Goal: Task Accomplishment & Management: Use online tool/utility

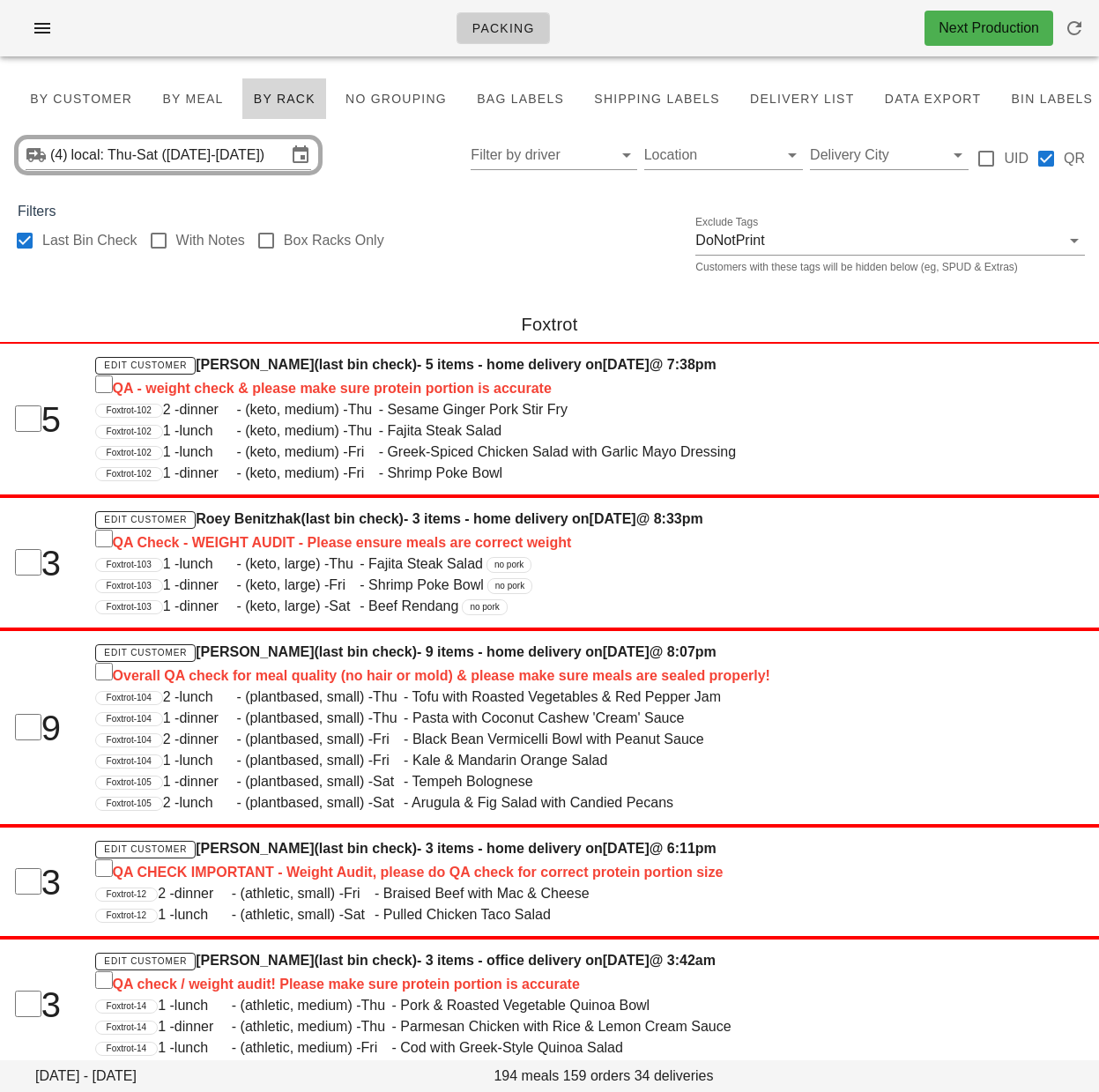
drag, startPoint x: 24, startPoint y: 238, endPoint x: 405, endPoint y: 123, distance: 398.0
click at [24, 237] on div at bounding box center [24, 240] width 30 height 30
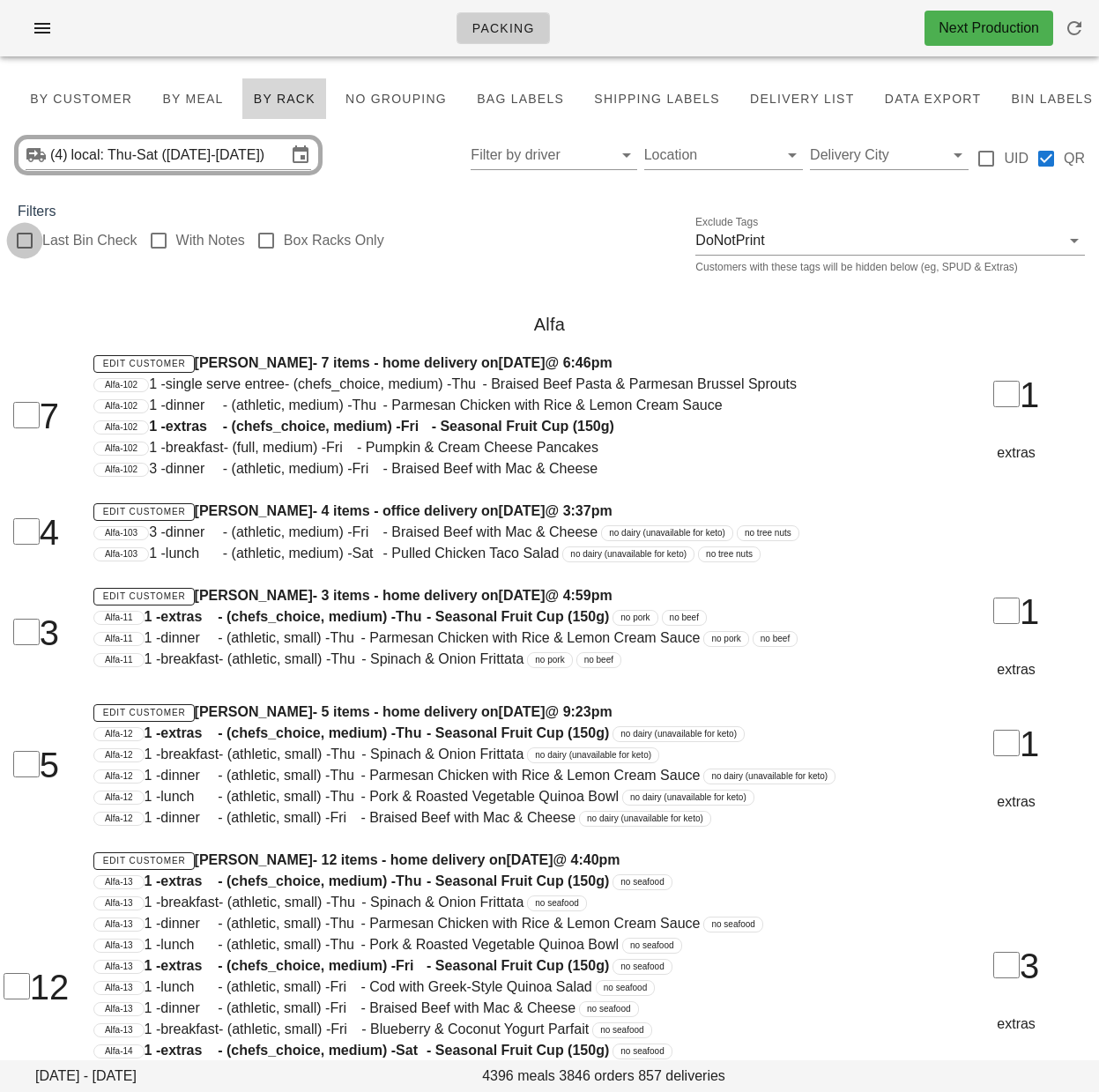
checkbox input "false"
click at [495, 150] on input "Filter by driver" at bounding box center [539, 154] width 137 height 28
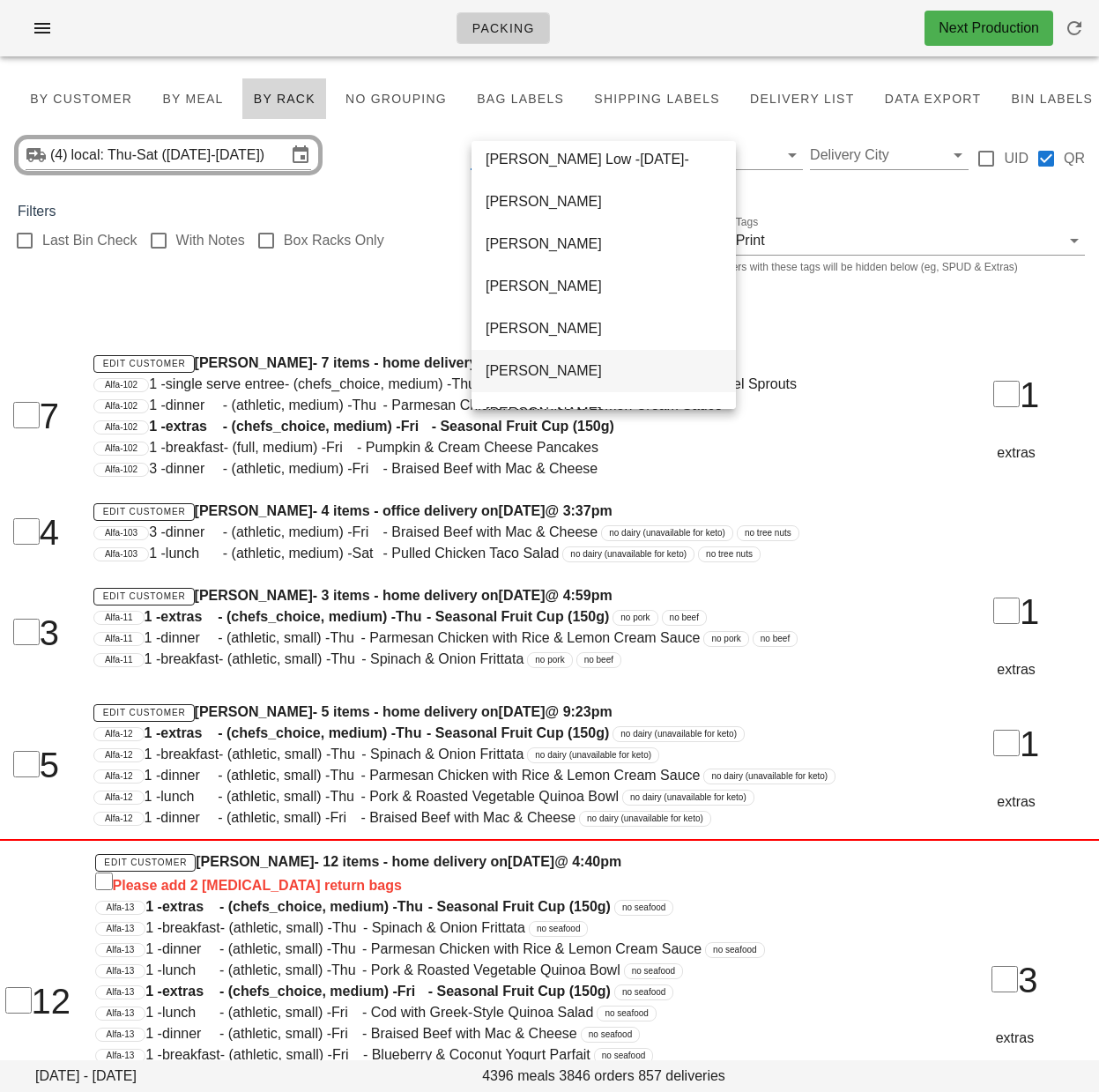
scroll to position [1015, 0]
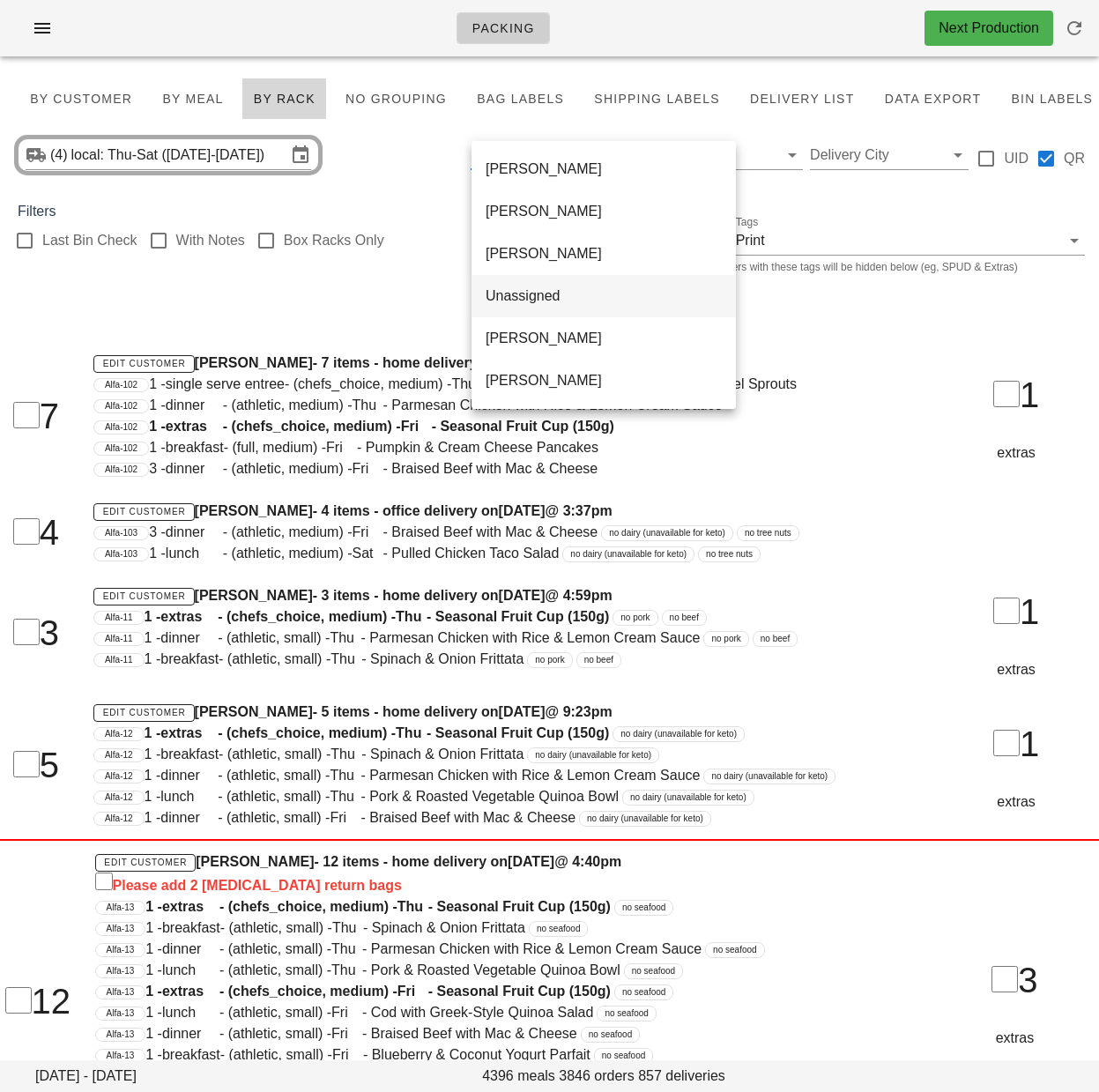
click at [547, 298] on div "Unassigned" at bounding box center [604, 295] width 236 height 16
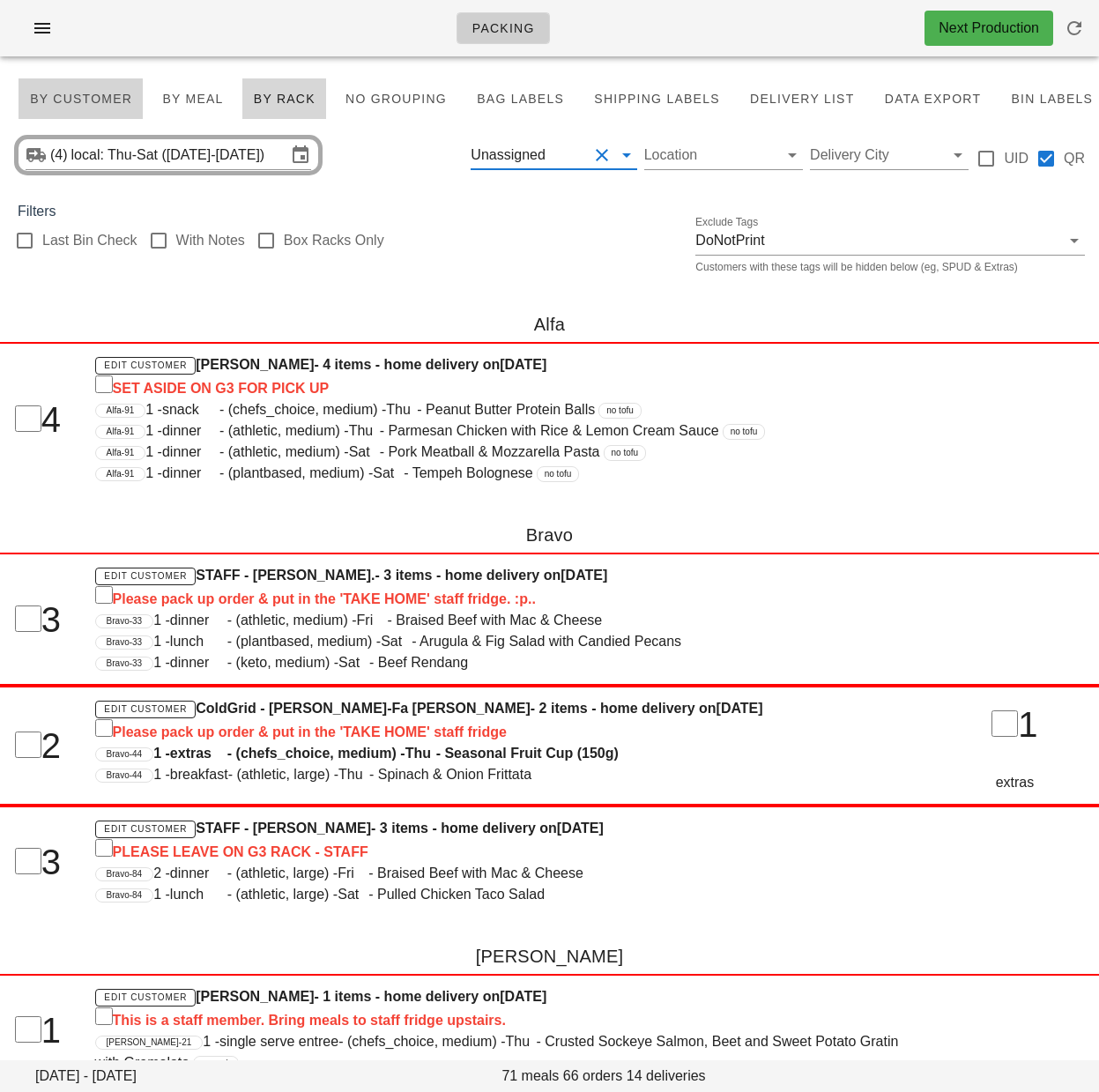
click at [82, 101] on span "By Customer" at bounding box center [81, 99] width 104 height 14
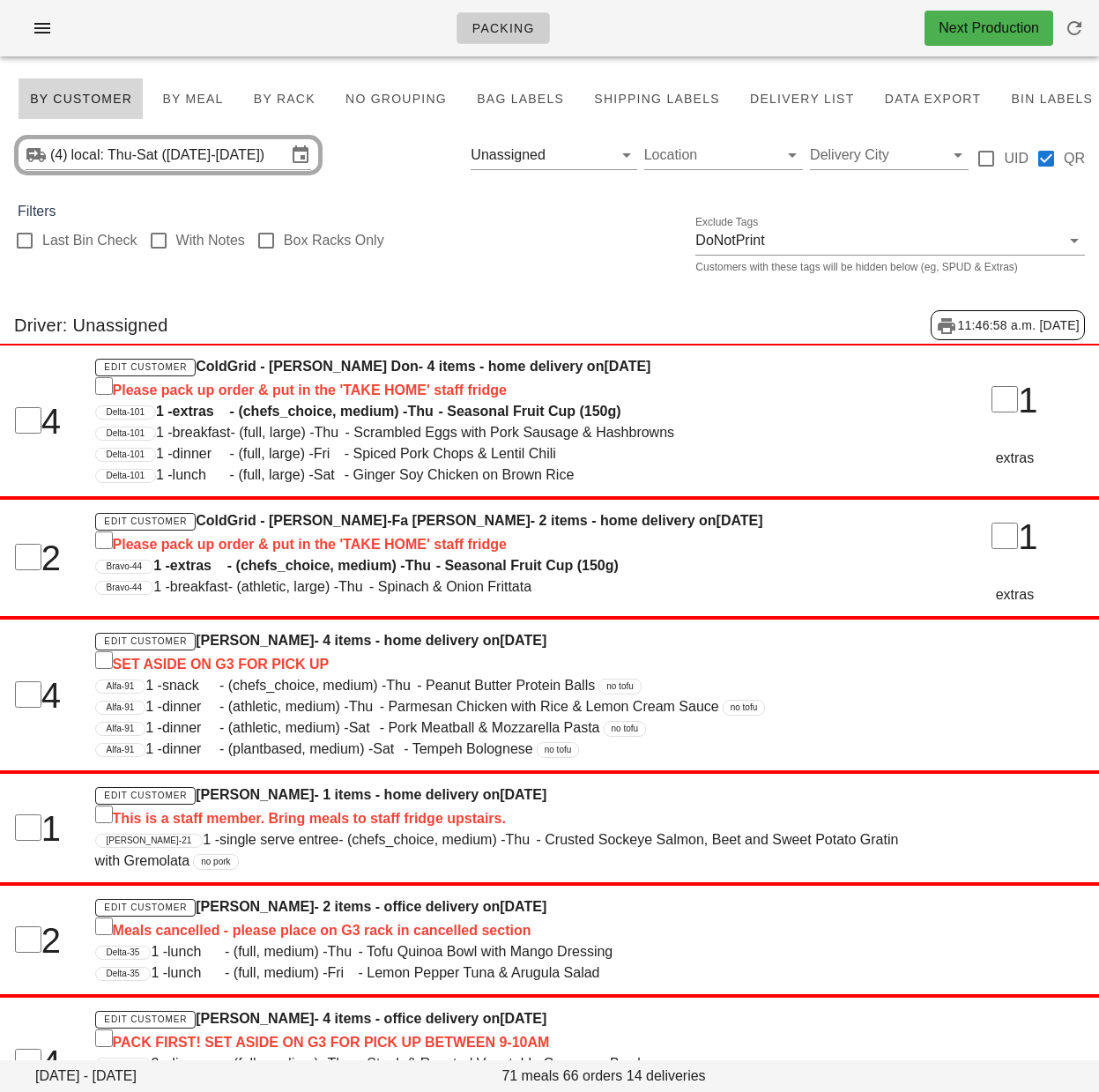
click at [600, 155] on button "Clear Filter by driver" at bounding box center [602, 155] width 21 height 21
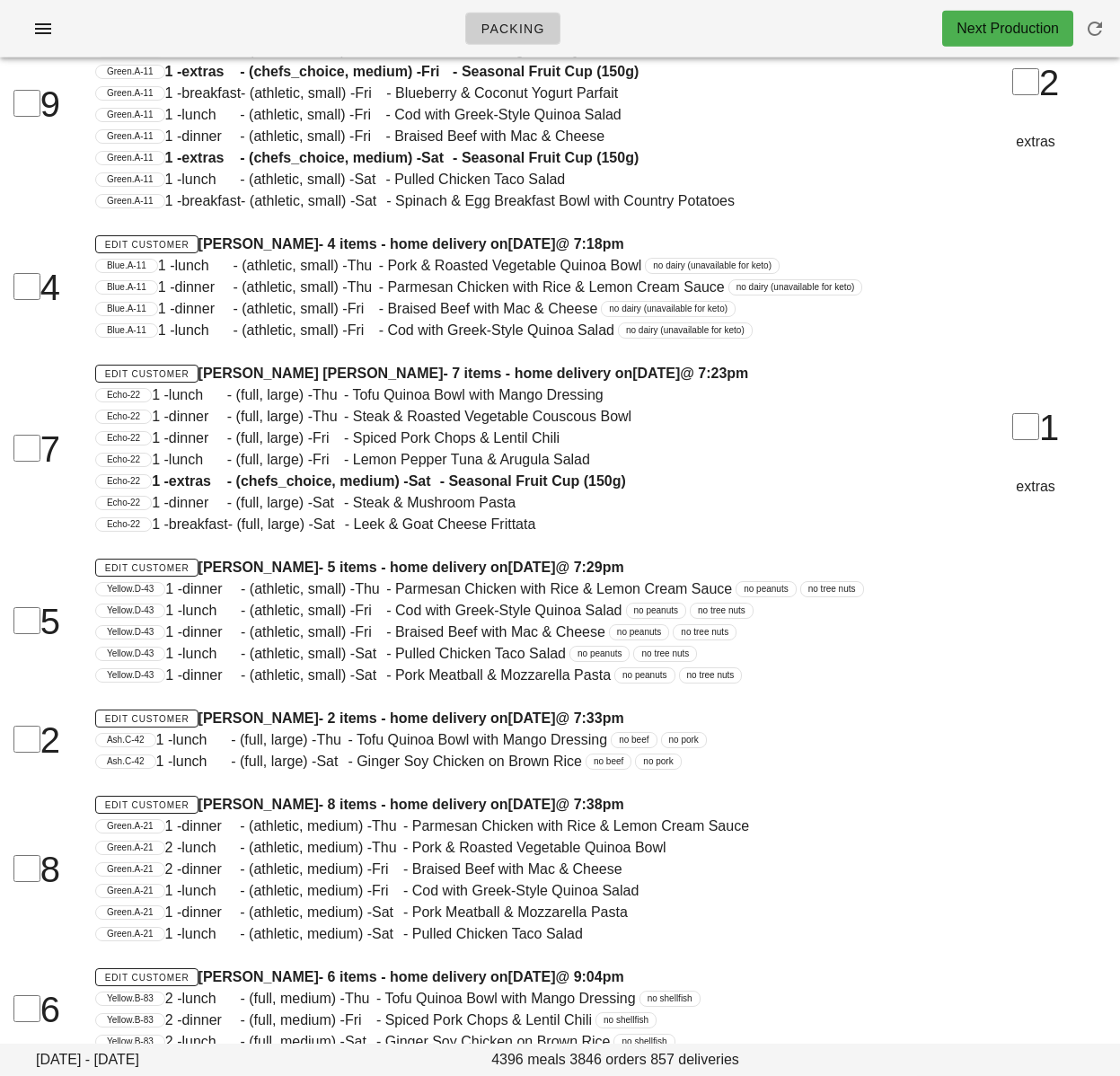
scroll to position [41293, 0]
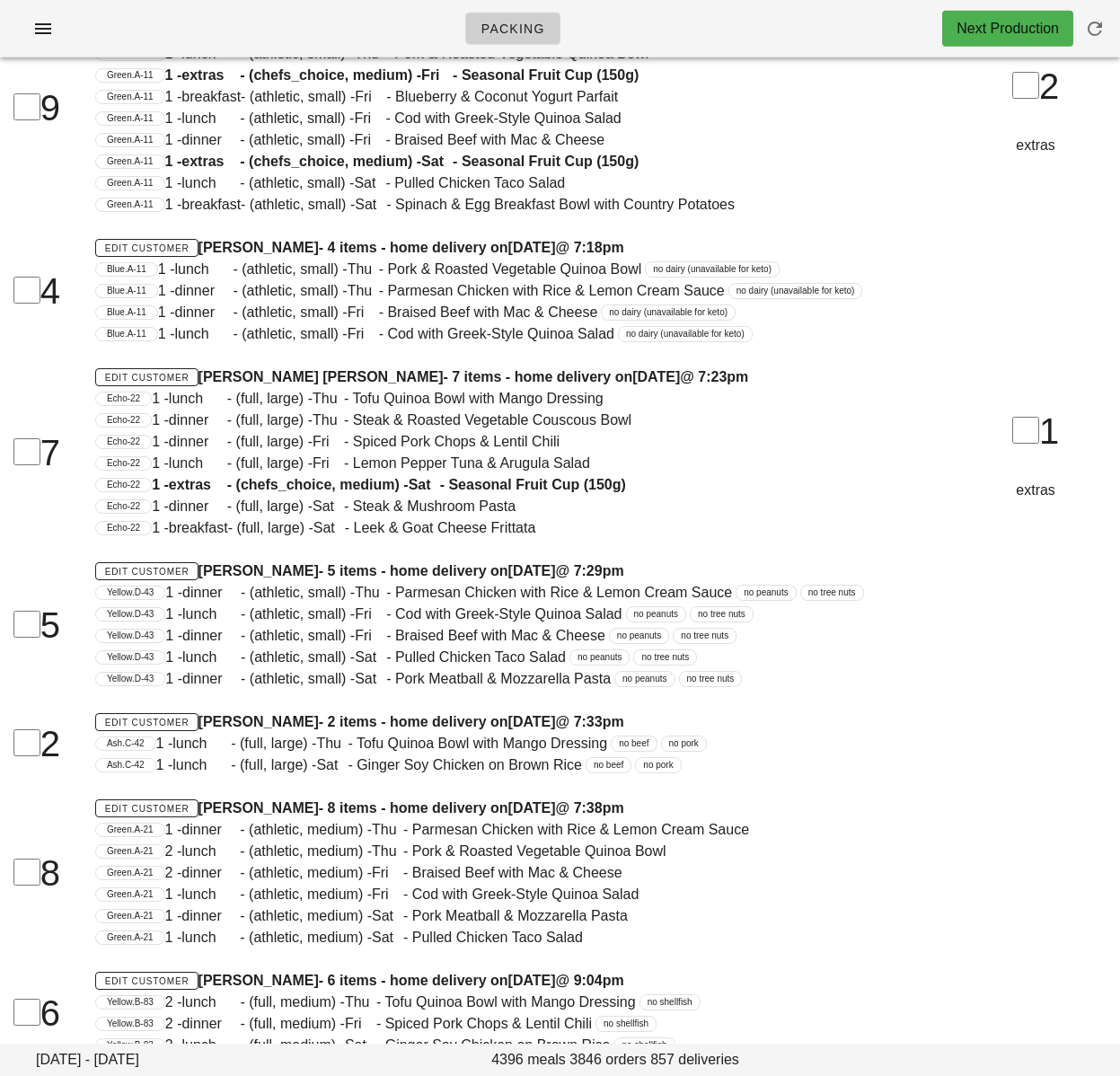
click at [595, 305] on span "1 - dinner - (athletic, small) - Fri - Braised Beef with Mac & Cheese" at bounding box center [378, 313] width 440 height 16
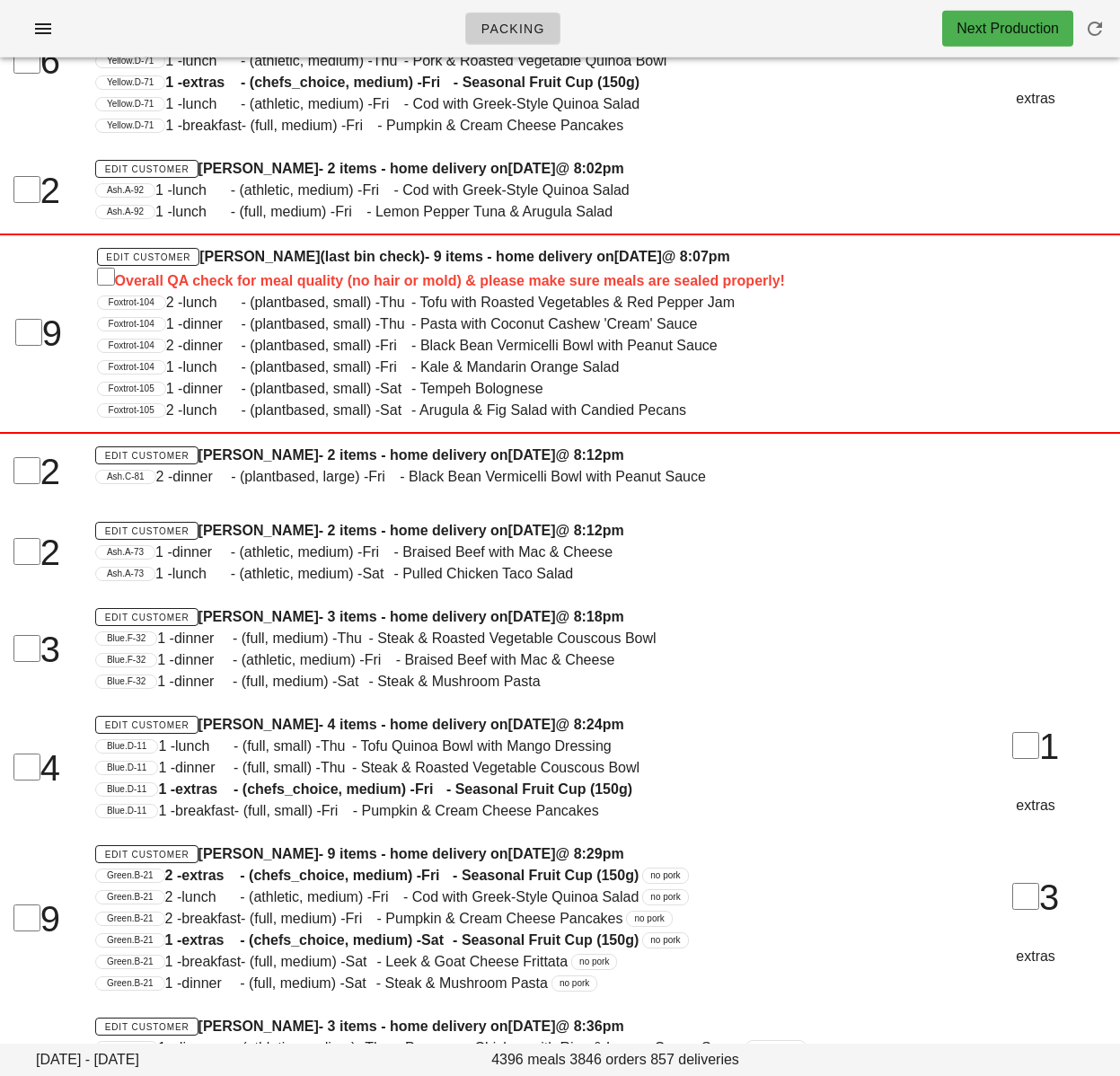
scroll to position [0, 0]
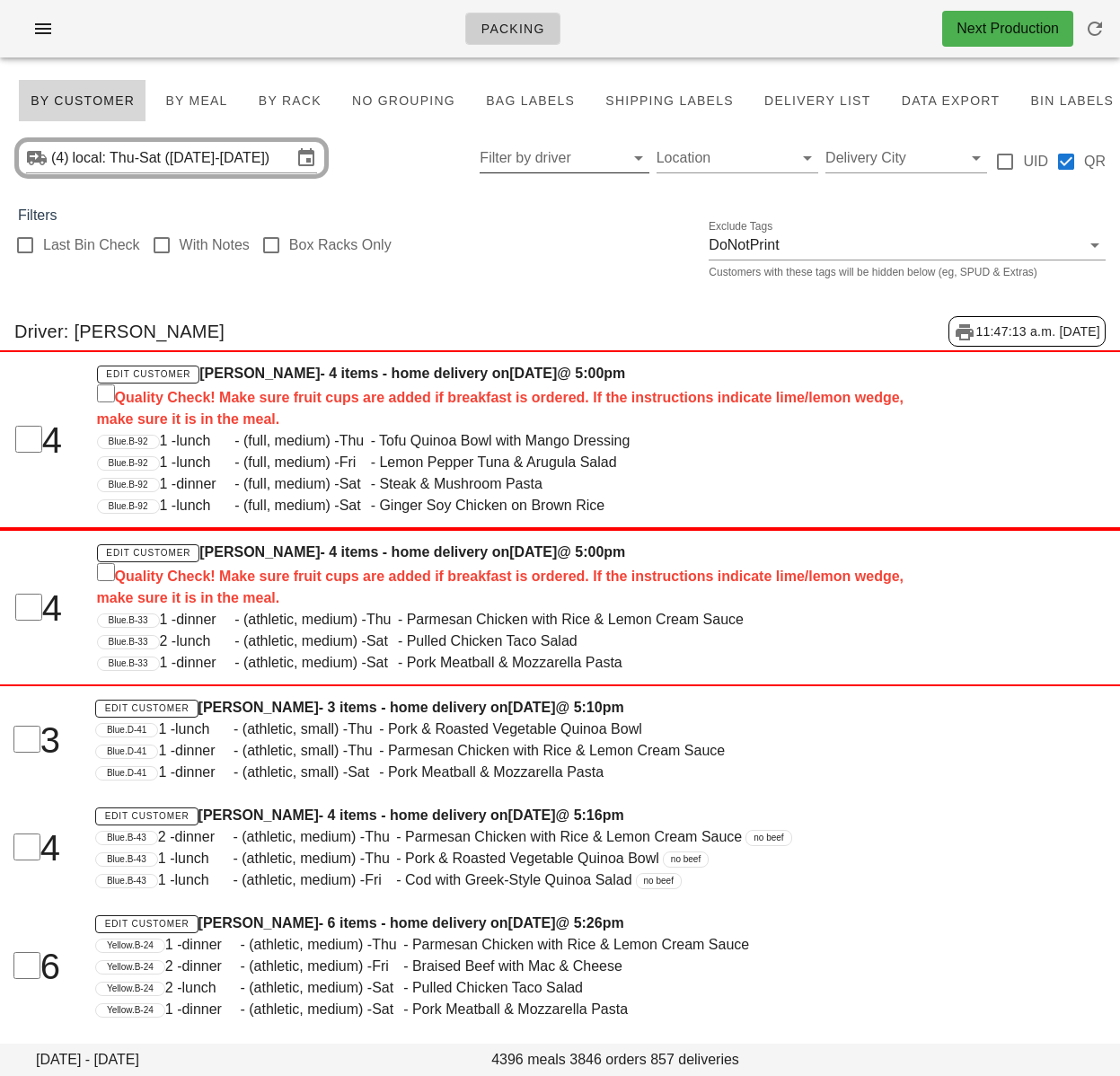
click at [539, 158] on input "Filter by driver" at bounding box center [549, 157] width 140 height 28
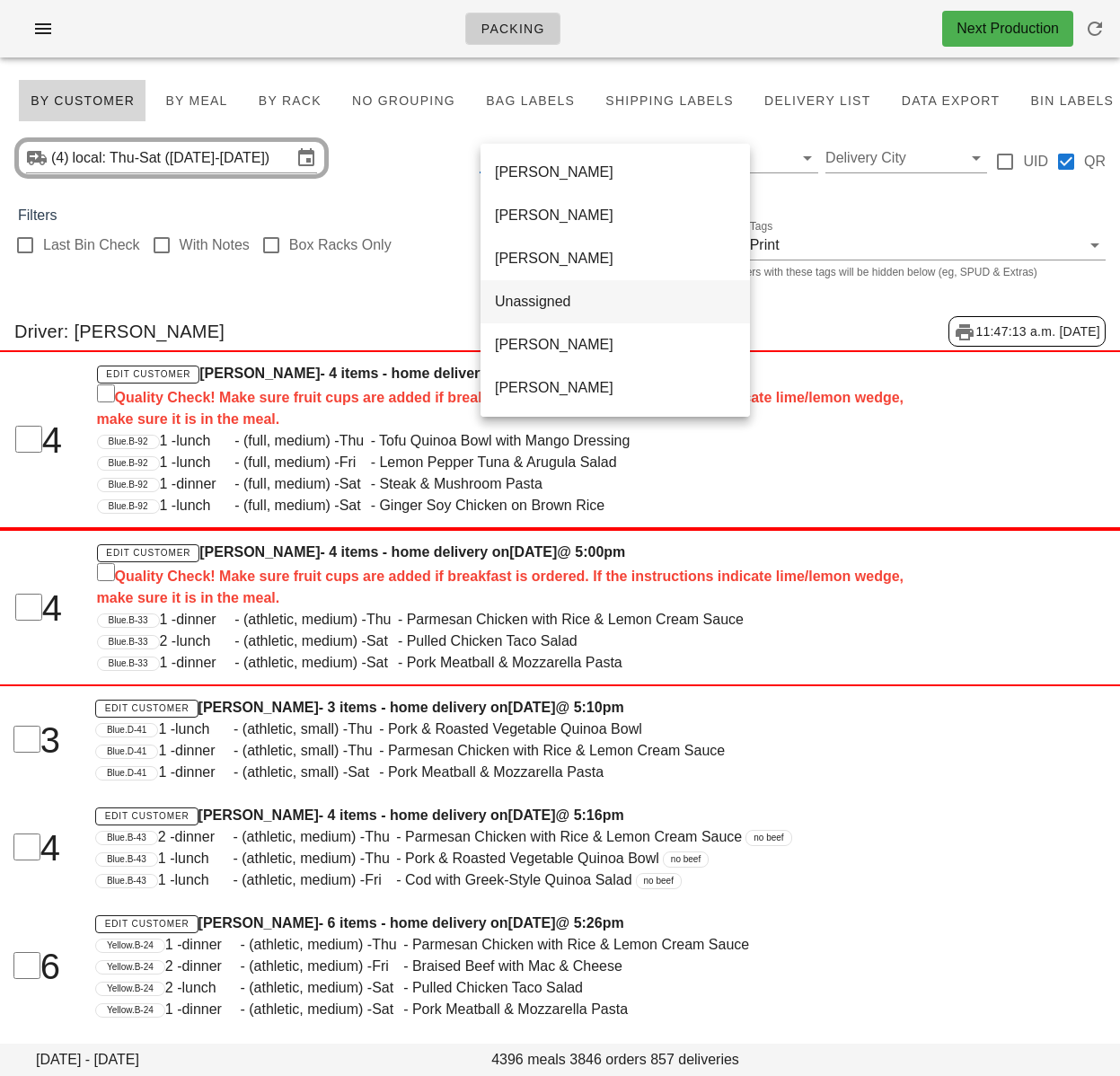
click at [536, 310] on div "Unassigned" at bounding box center [616, 301] width 240 height 17
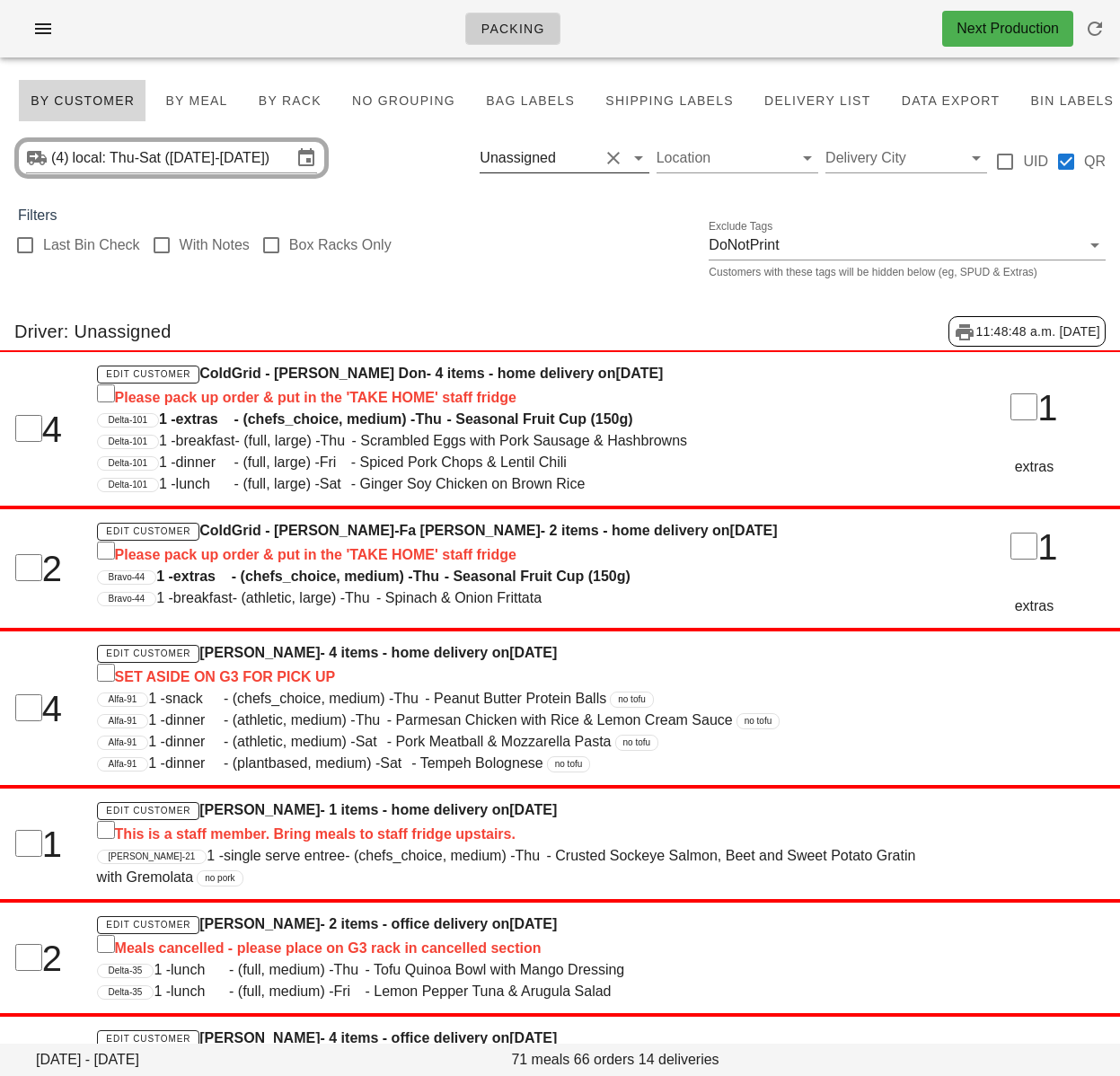
click at [618, 155] on button "Clear Filter by driver" at bounding box center [614, 158] width 22 height 22
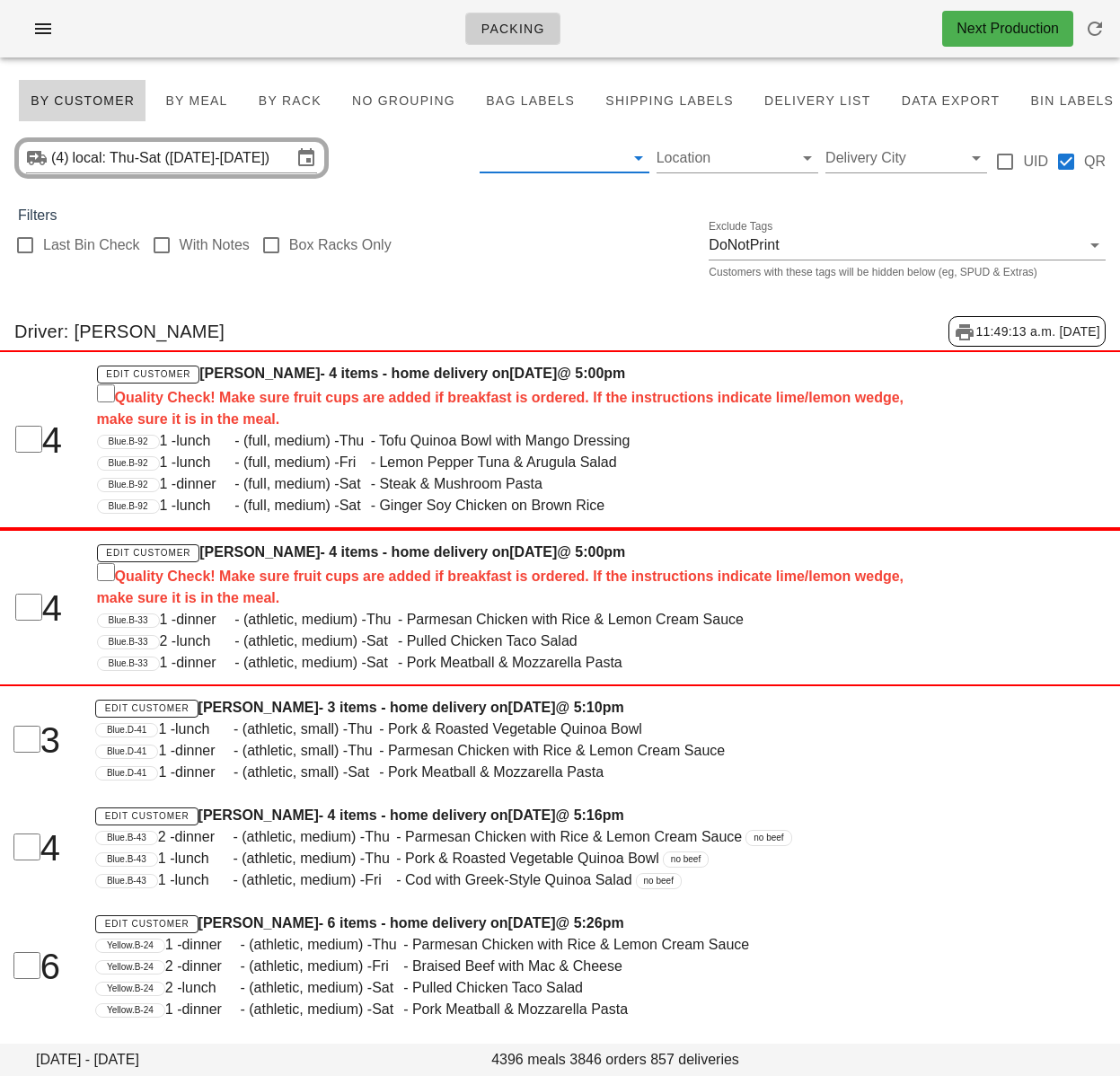
click at [543, 160] on input "text" at bounding box center [549, 157] width 140 height 28
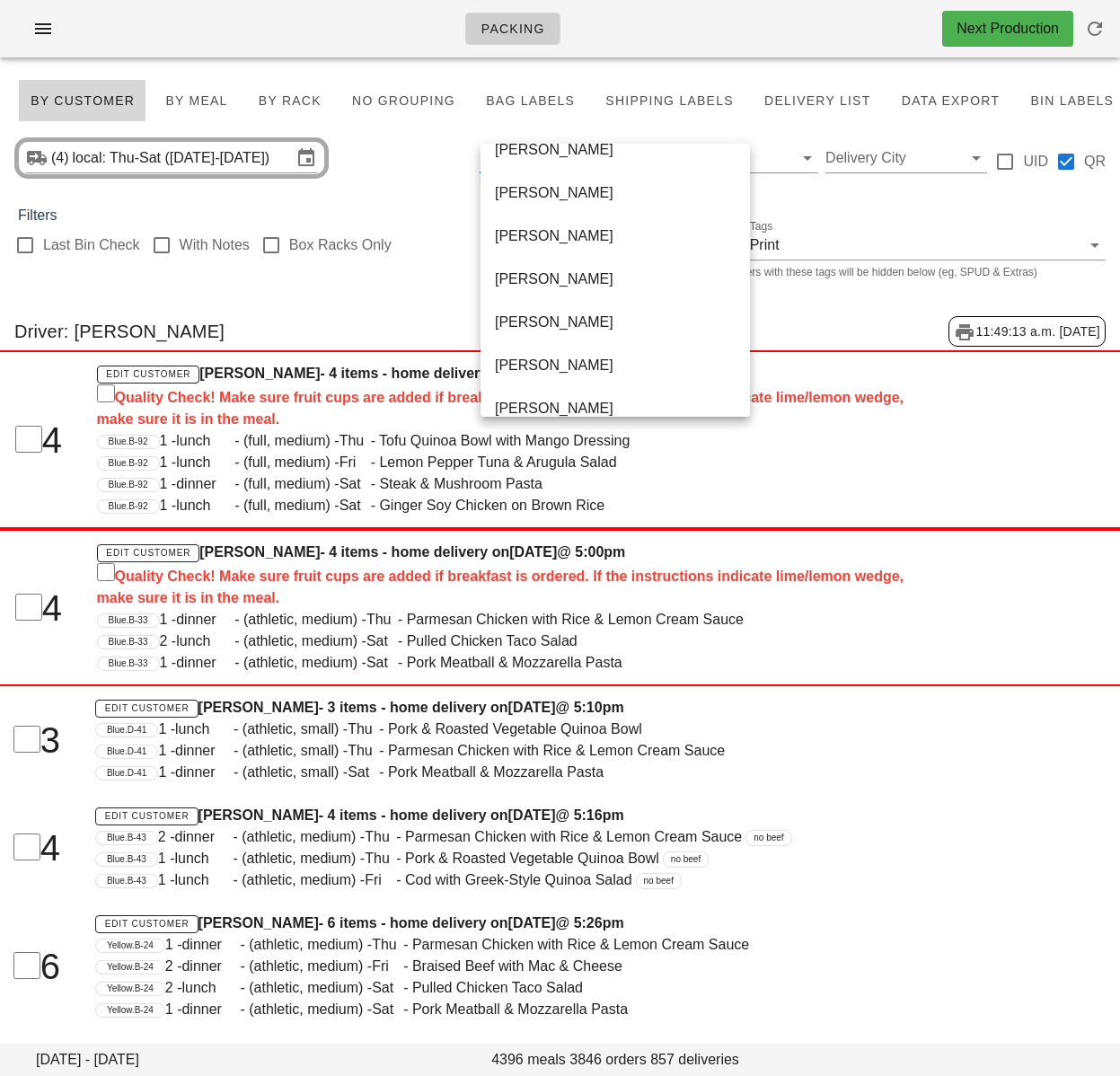
scroll to position [1035, 0]
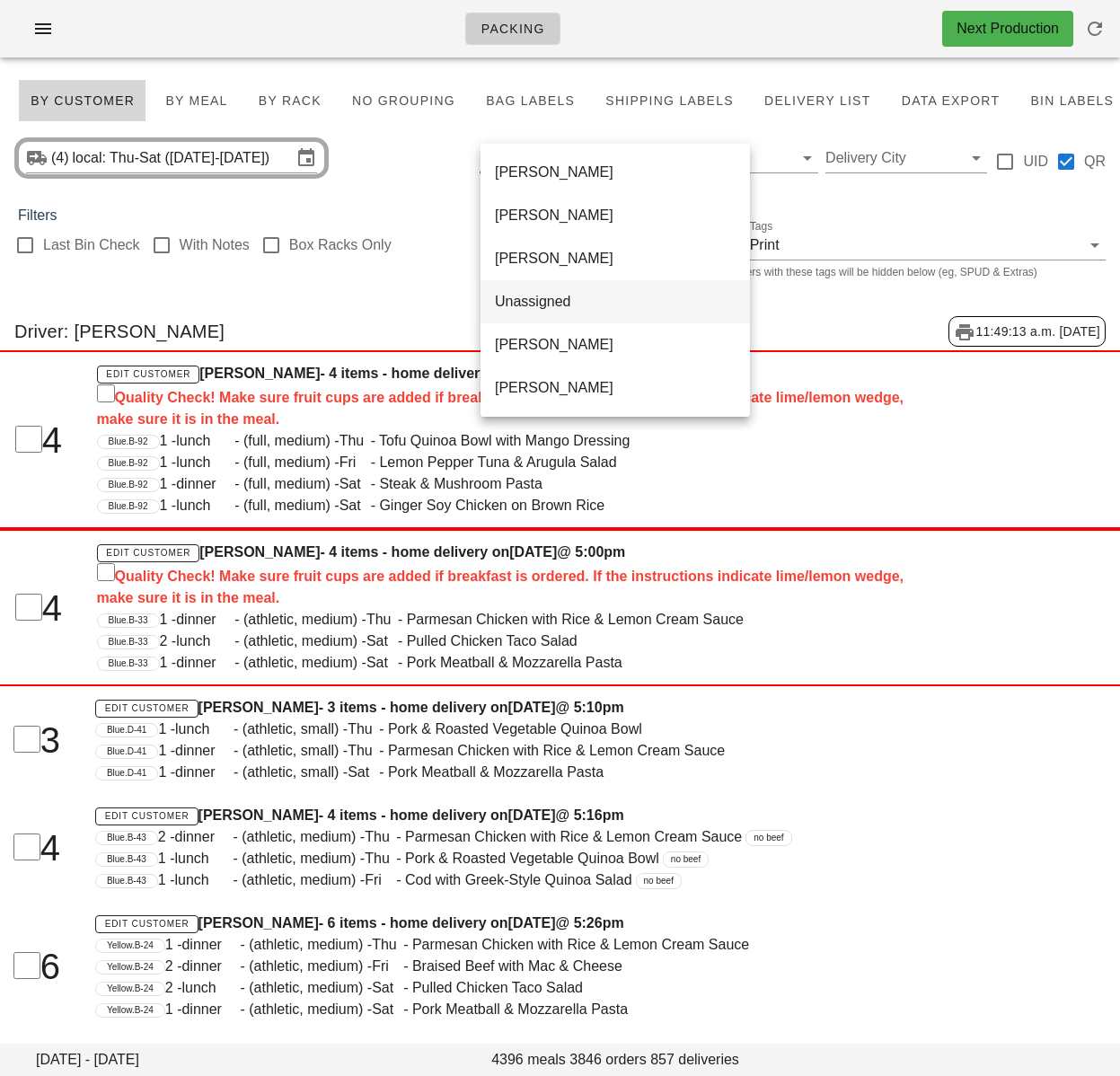
click at [550, 304] on div "Unassigned" at bounding box center [616, 301] width 240 height 17
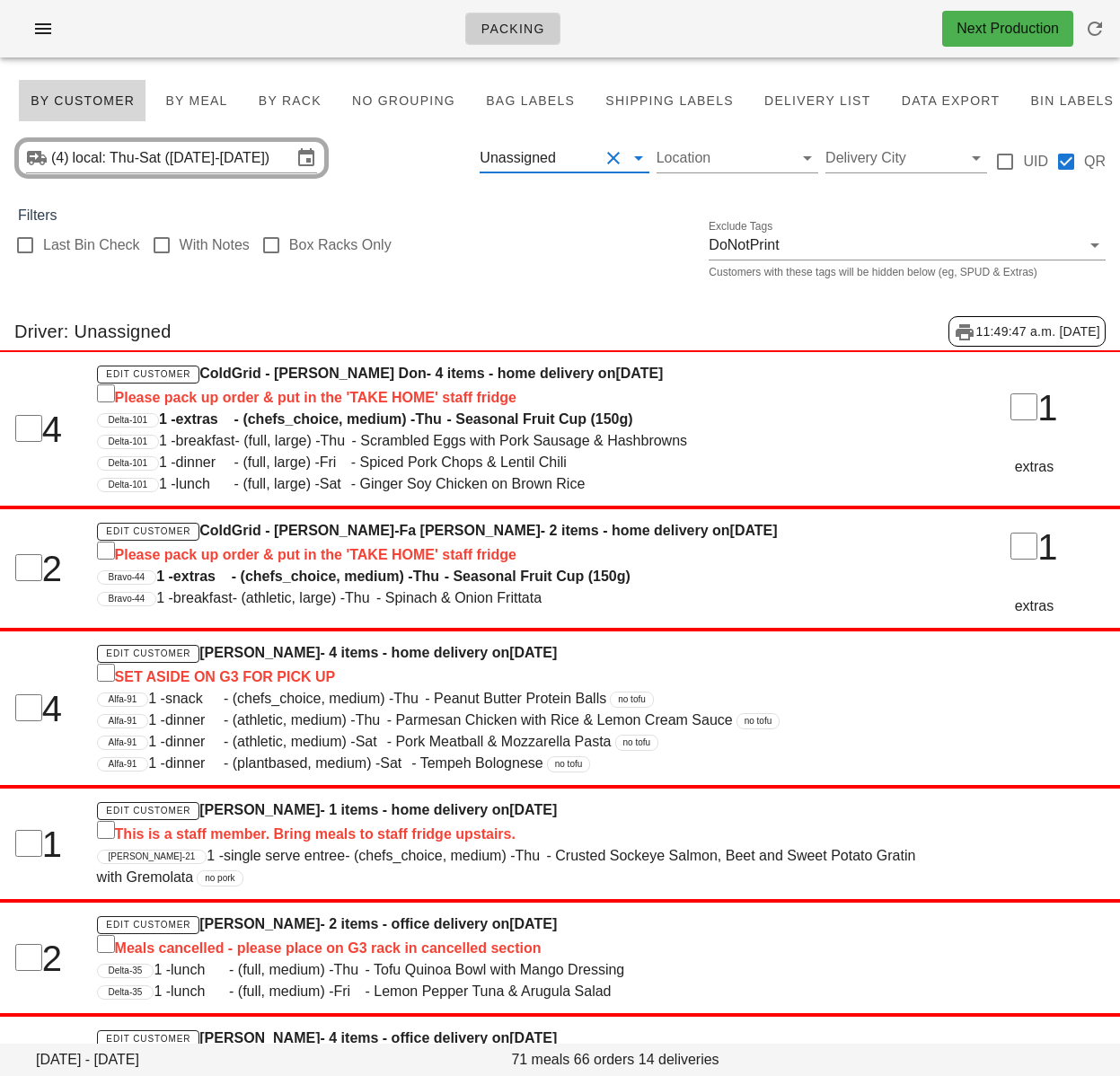
click at [595, 162] on input "text" at bounding box center [580, 157] width 39 height 28
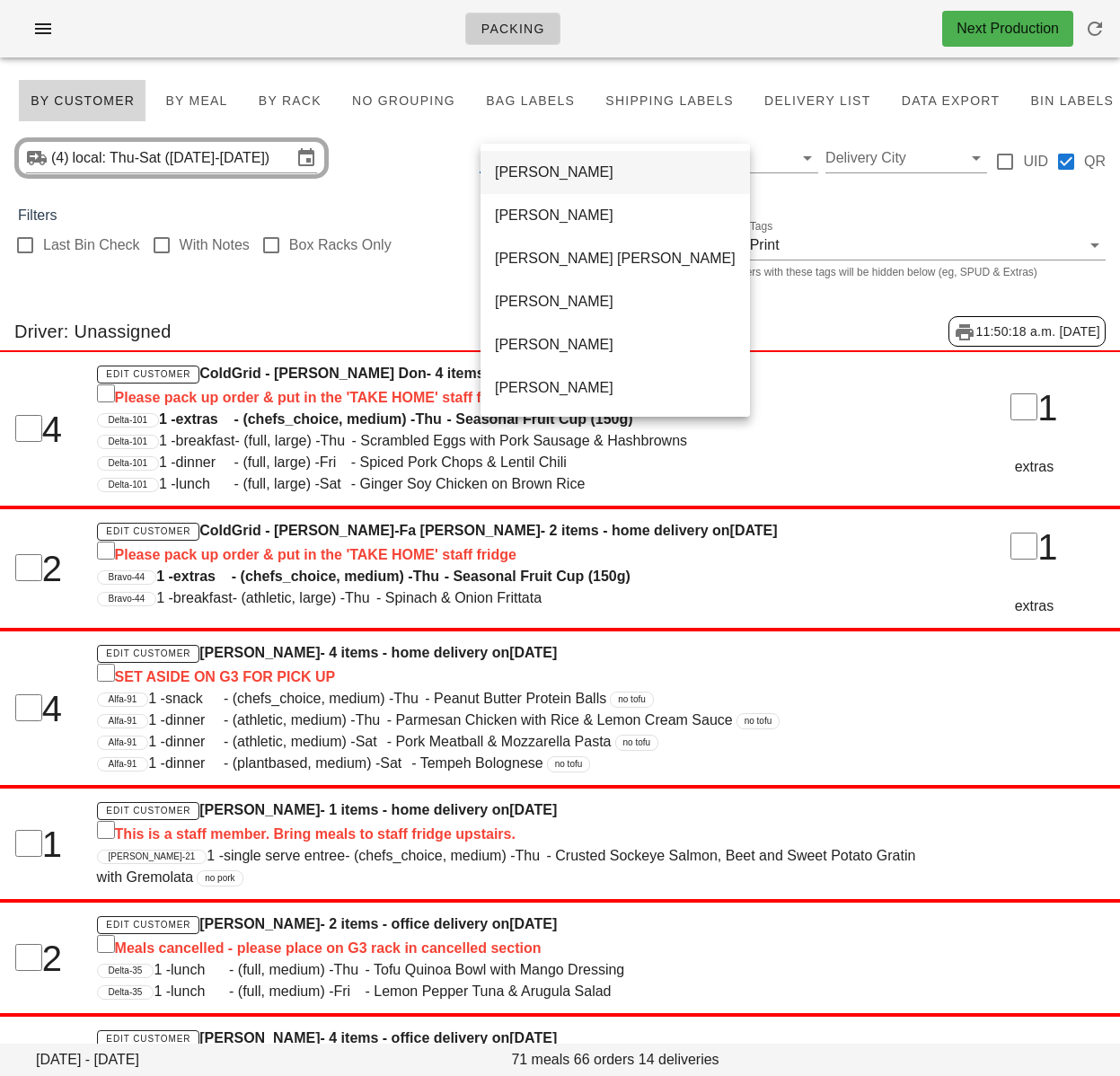
click at [555, 173] on div "[PERSON_NAME]" at bounding box center [616, 171] width 240 height 17
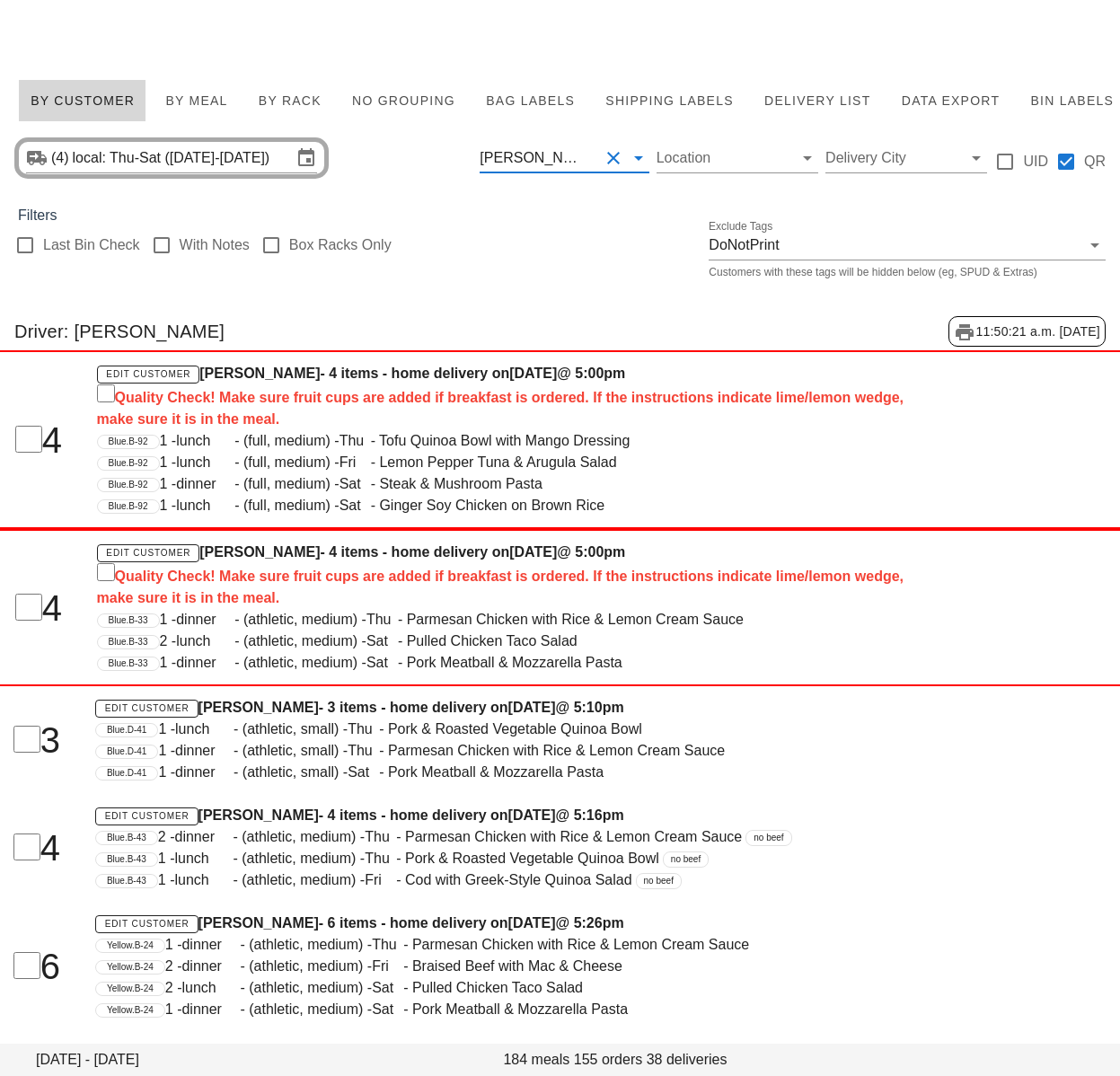
scroll to position [102, 0]
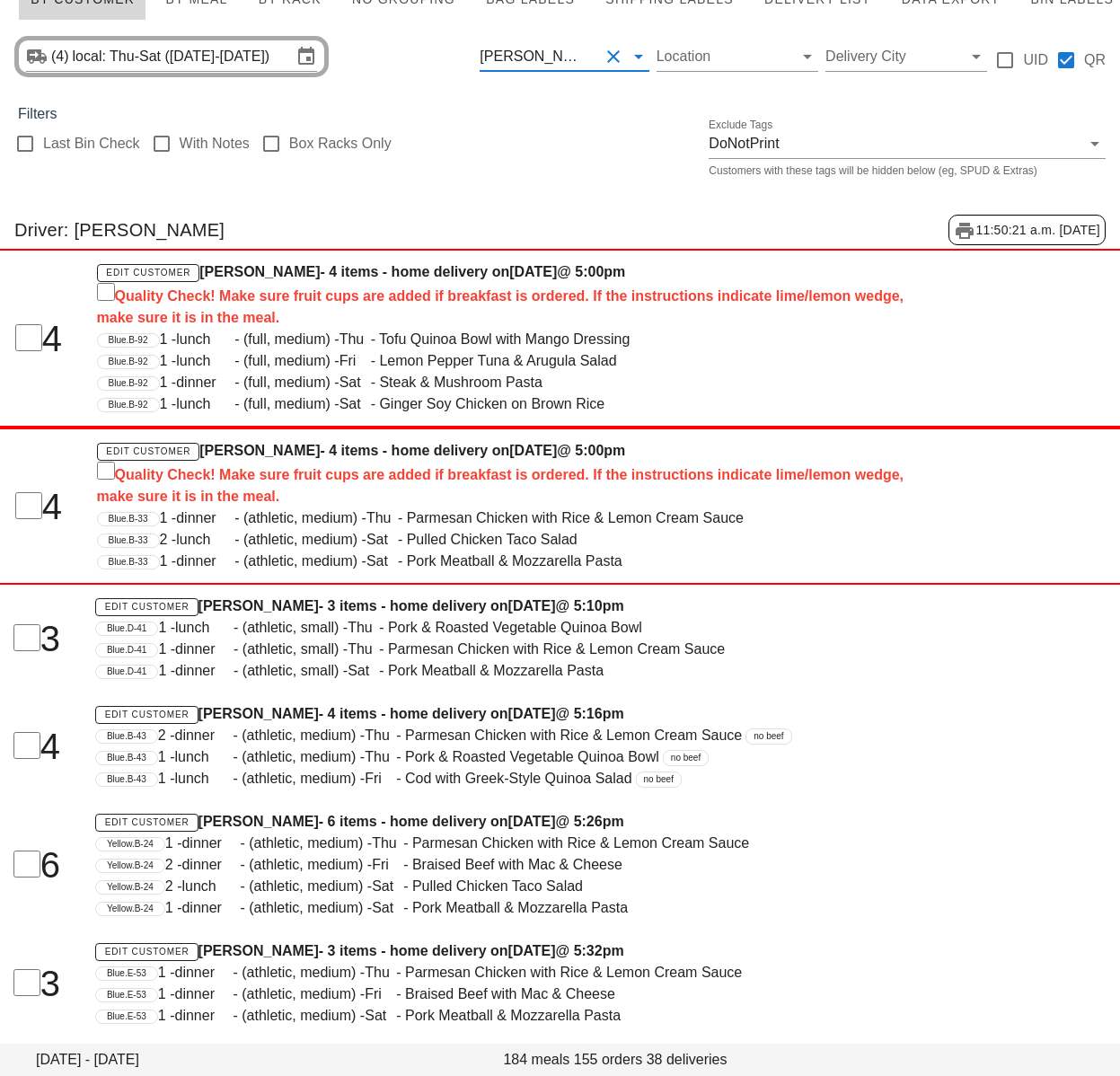
click at [590, 50] on input "text" at bounding box center [594, 56] width 8 height 28
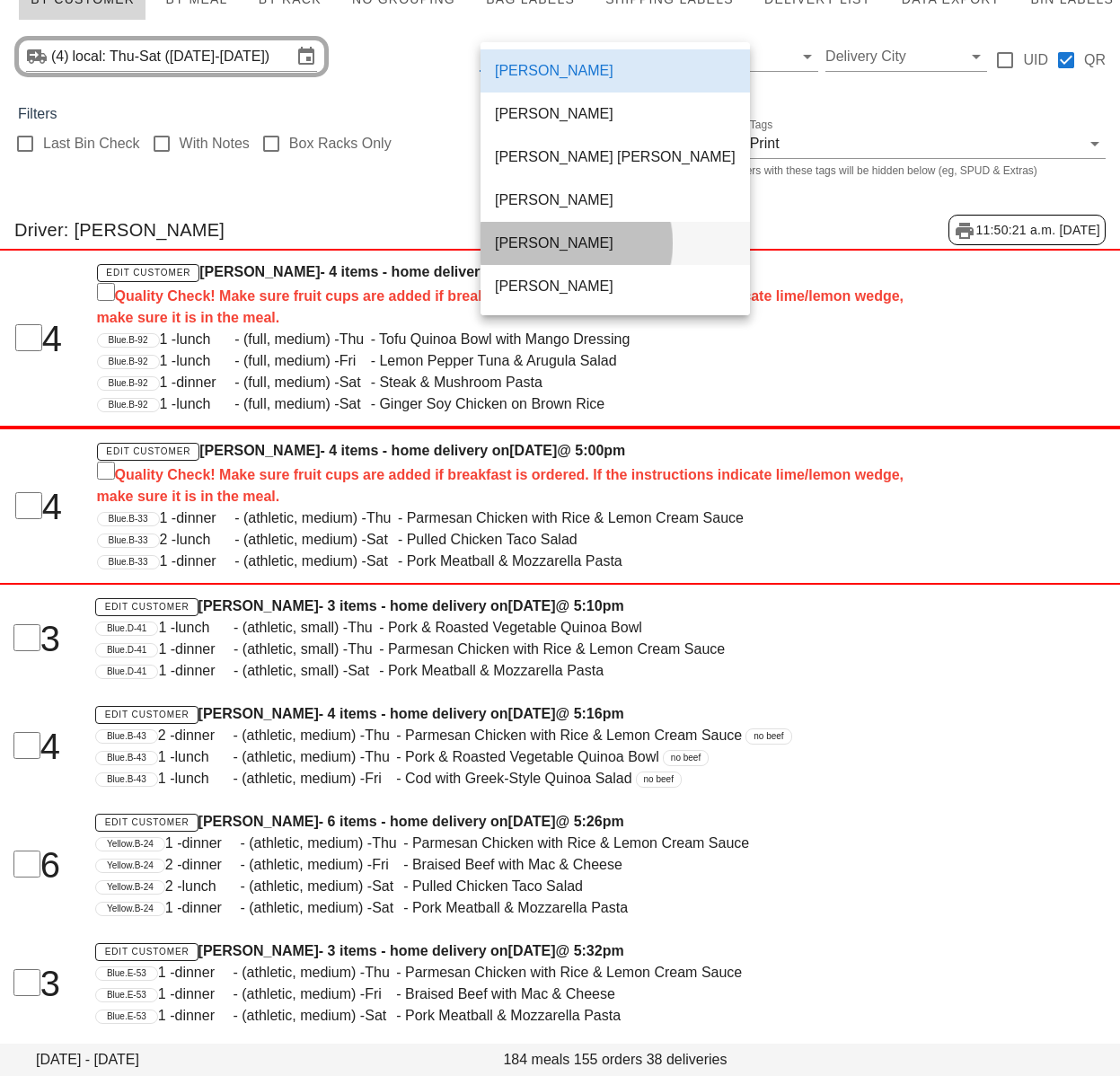
click at [552, 246] on div "[PERSON_NAME]" at bounding box center [616, 242] width 240 height 17
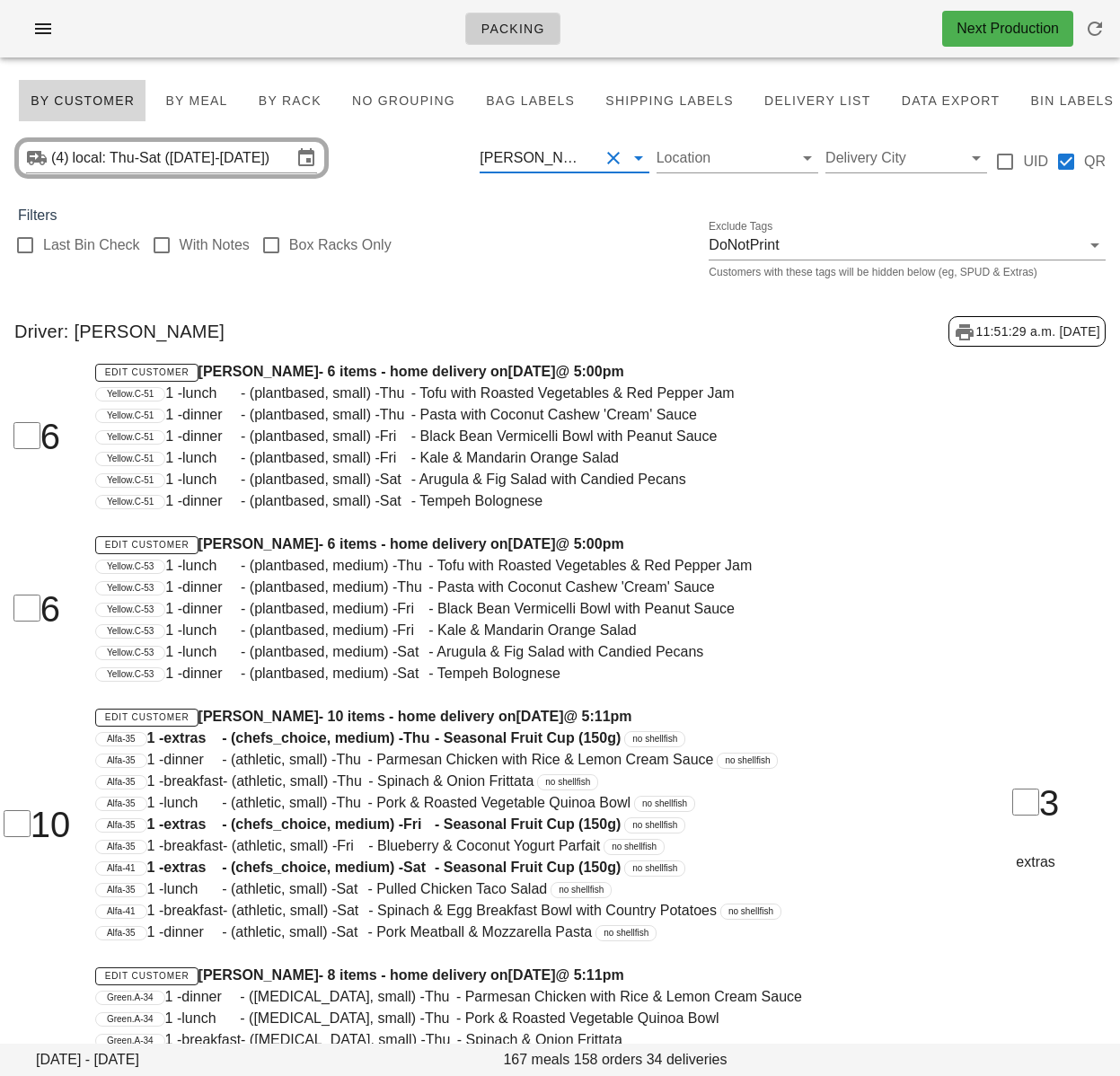
click at [577, 164] on div "[PERSON_NAME]" at bounding box center [538, 157] width 118 height 28
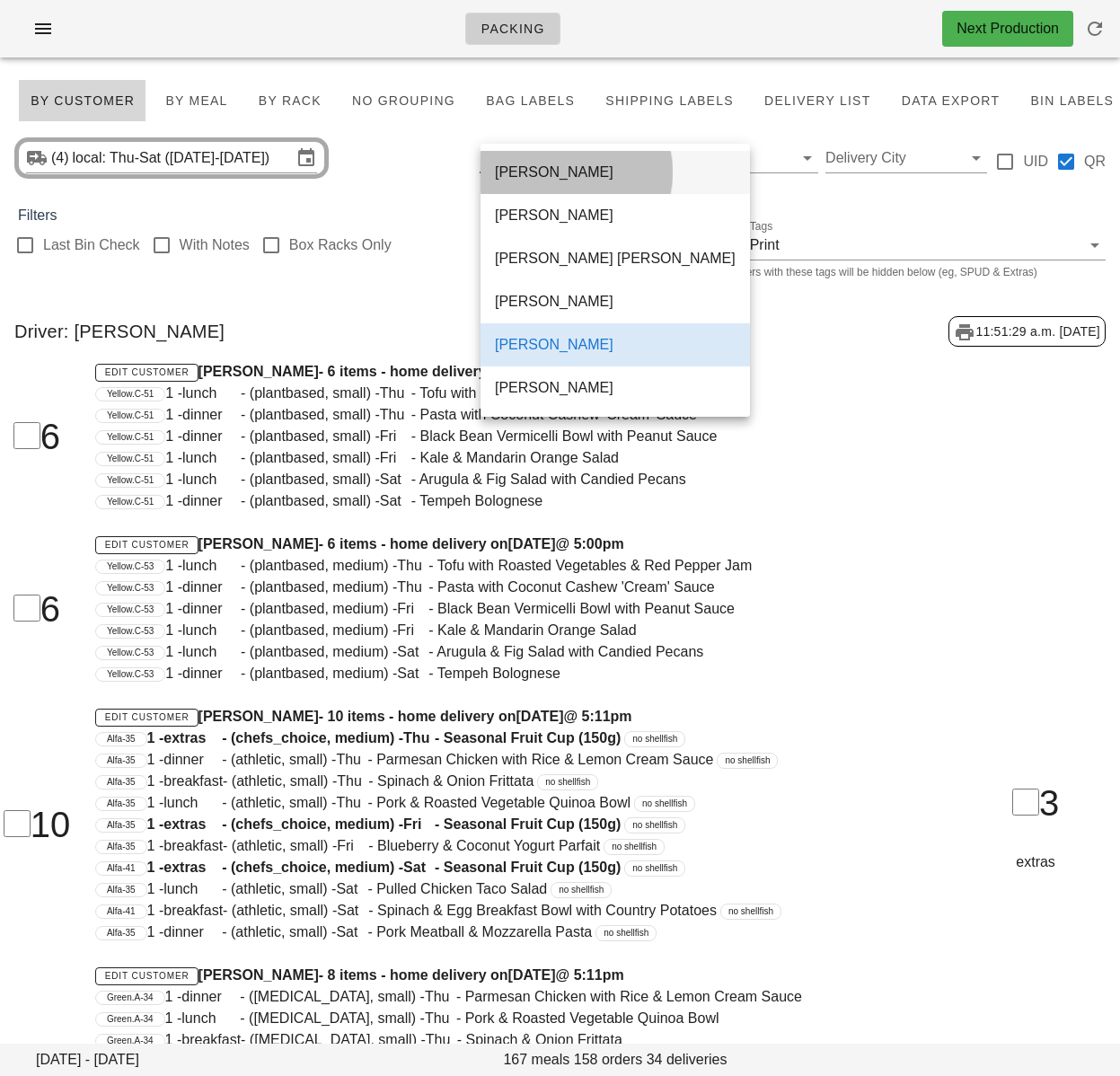
click at [561, 163] on div "[PERSON_NAME]" at bounding box center [616, 172] width 240 height 39
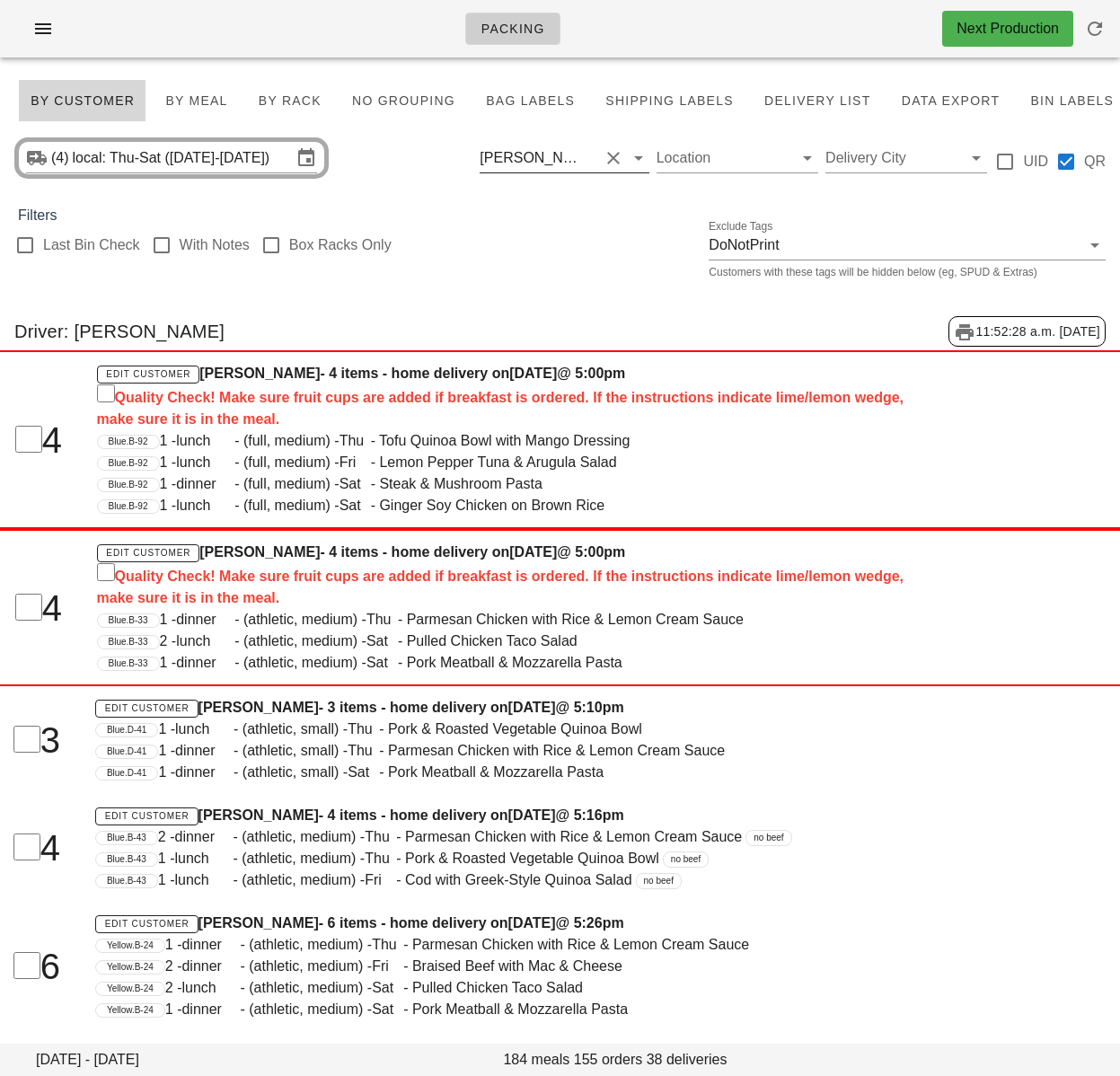
click at [590, 165] on input "text" at bounding box center [594, 157] width 8 height 28
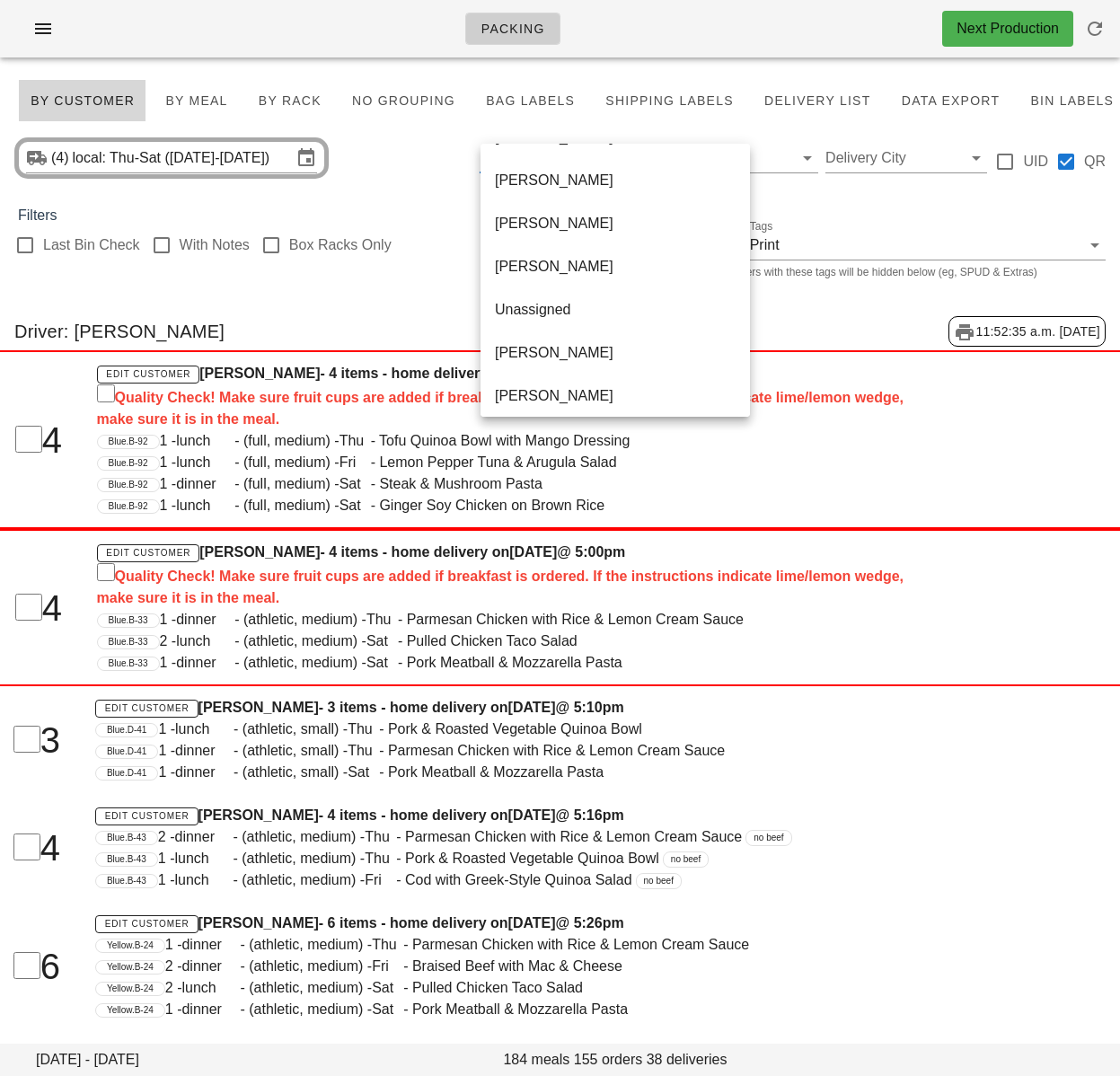
scroll to position [1035, 0]
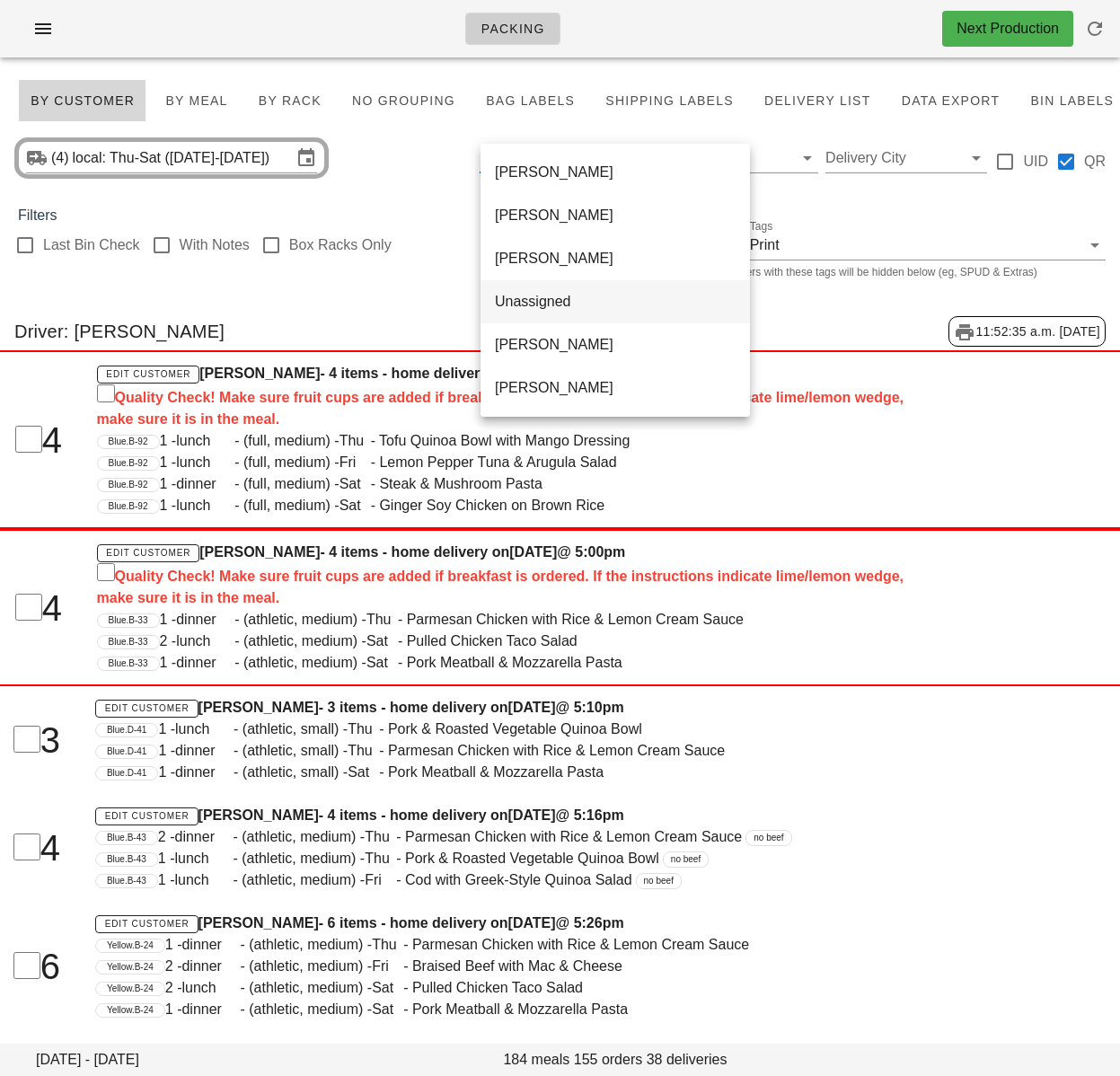
click at [546, 309] on div "Unassigned" at bounding box center [616, 301] width 240 height 17
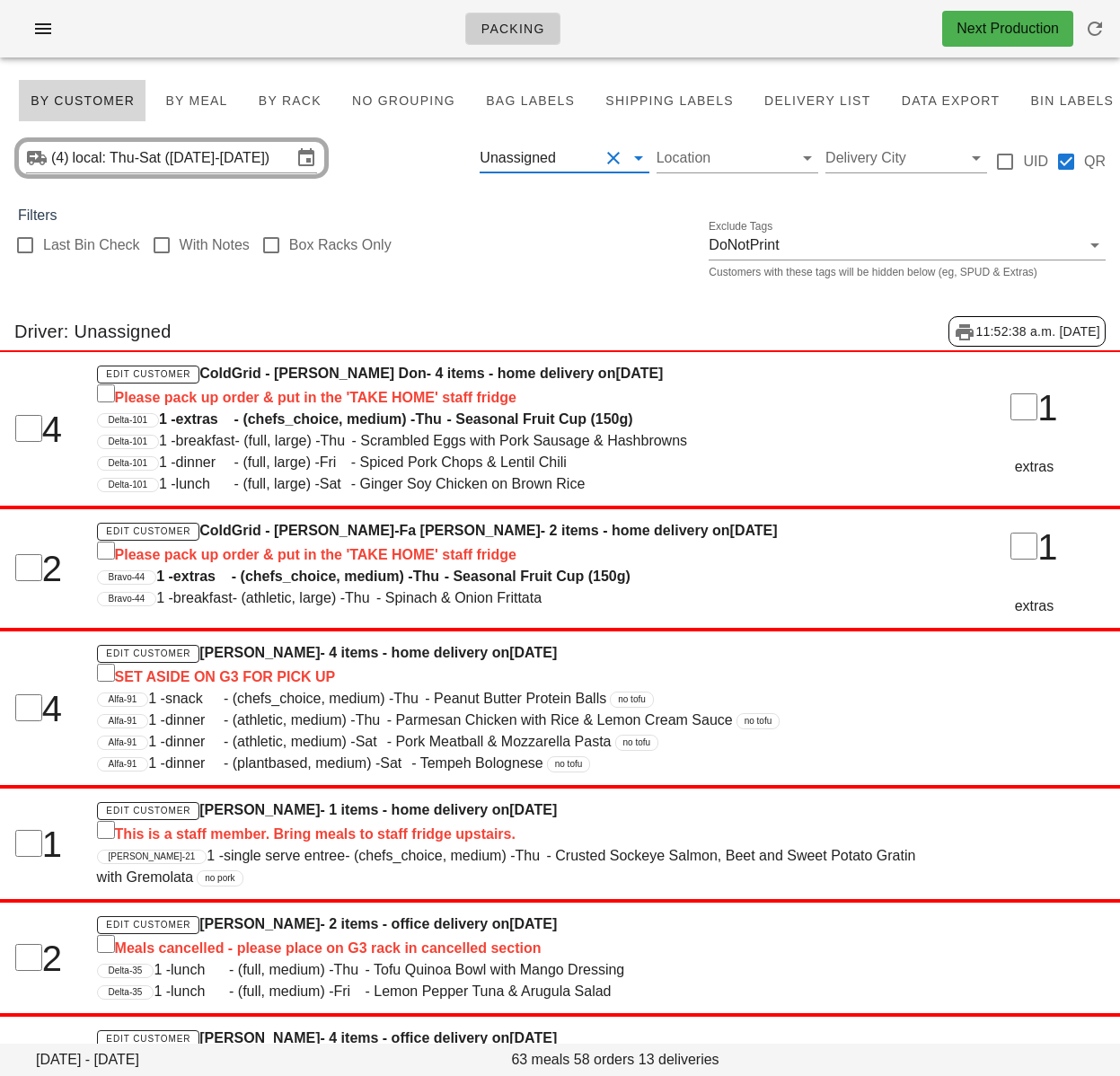
click at [549, 162] on div "Unassigned" at bounding box center [518, 158] width 76 height 17
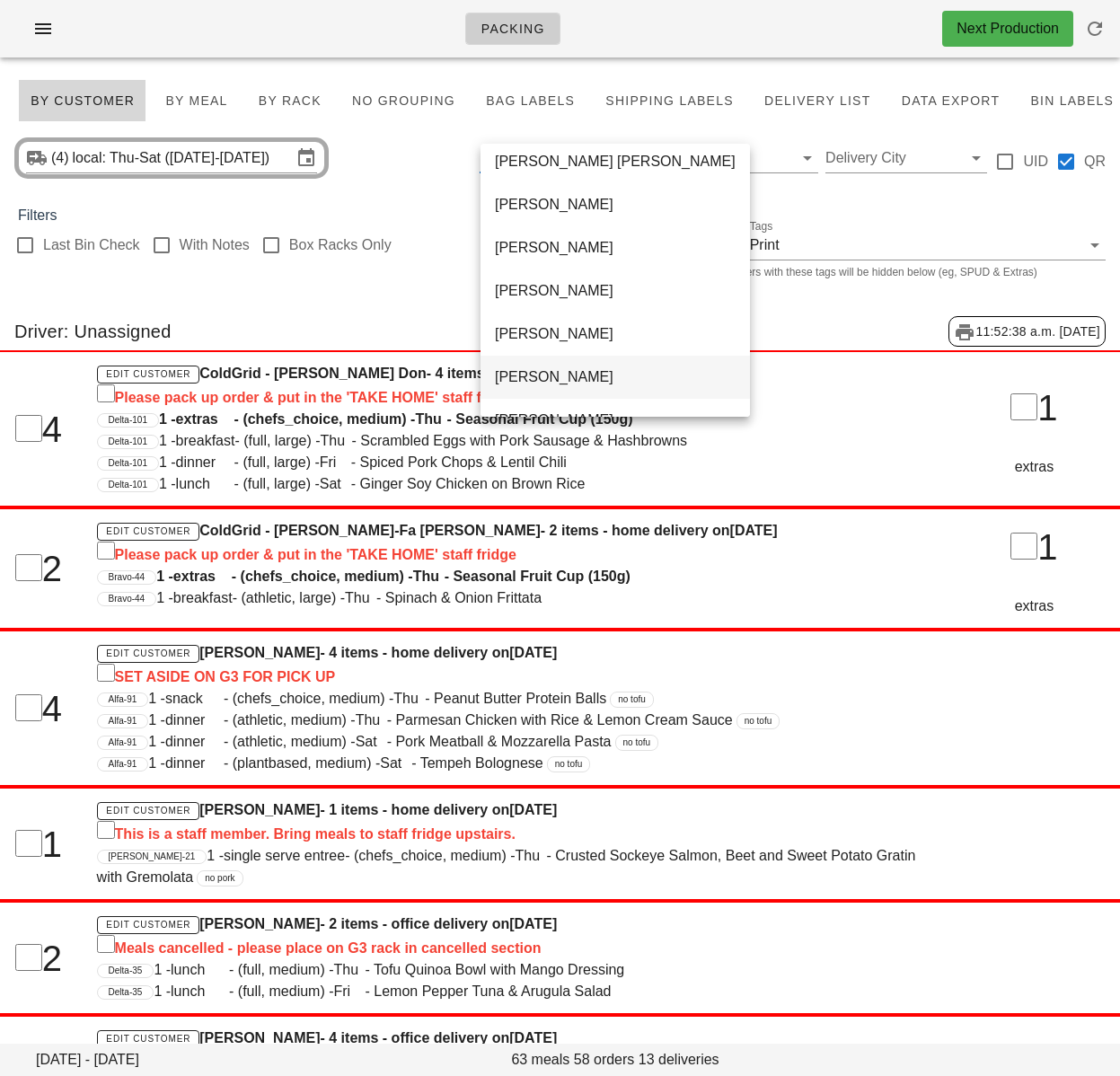
scroll to position [127, 0]
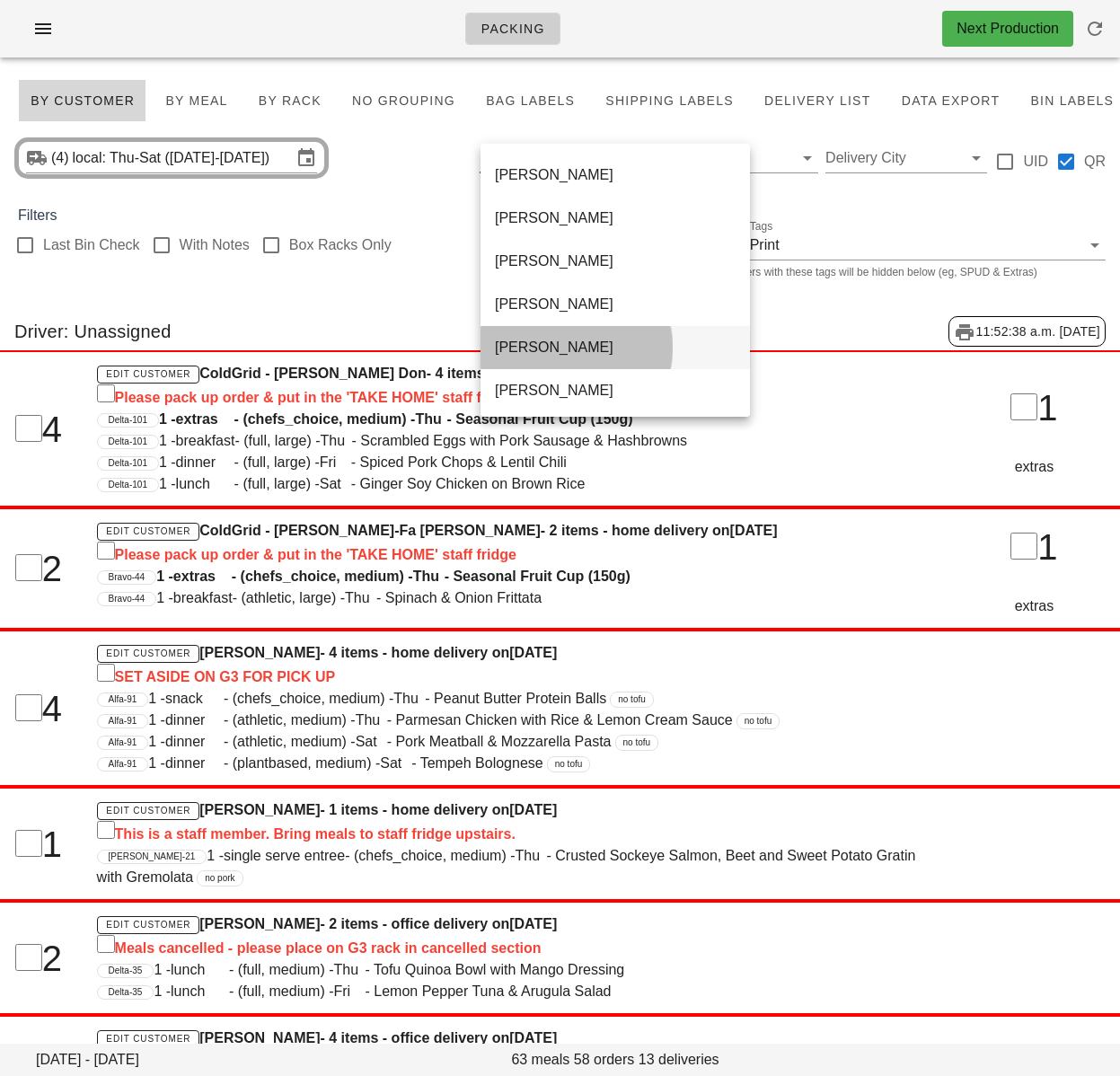
click at [527, 351] on div "[PERSON_NAME]" at bounding box center [616, 347] width 240 height 17
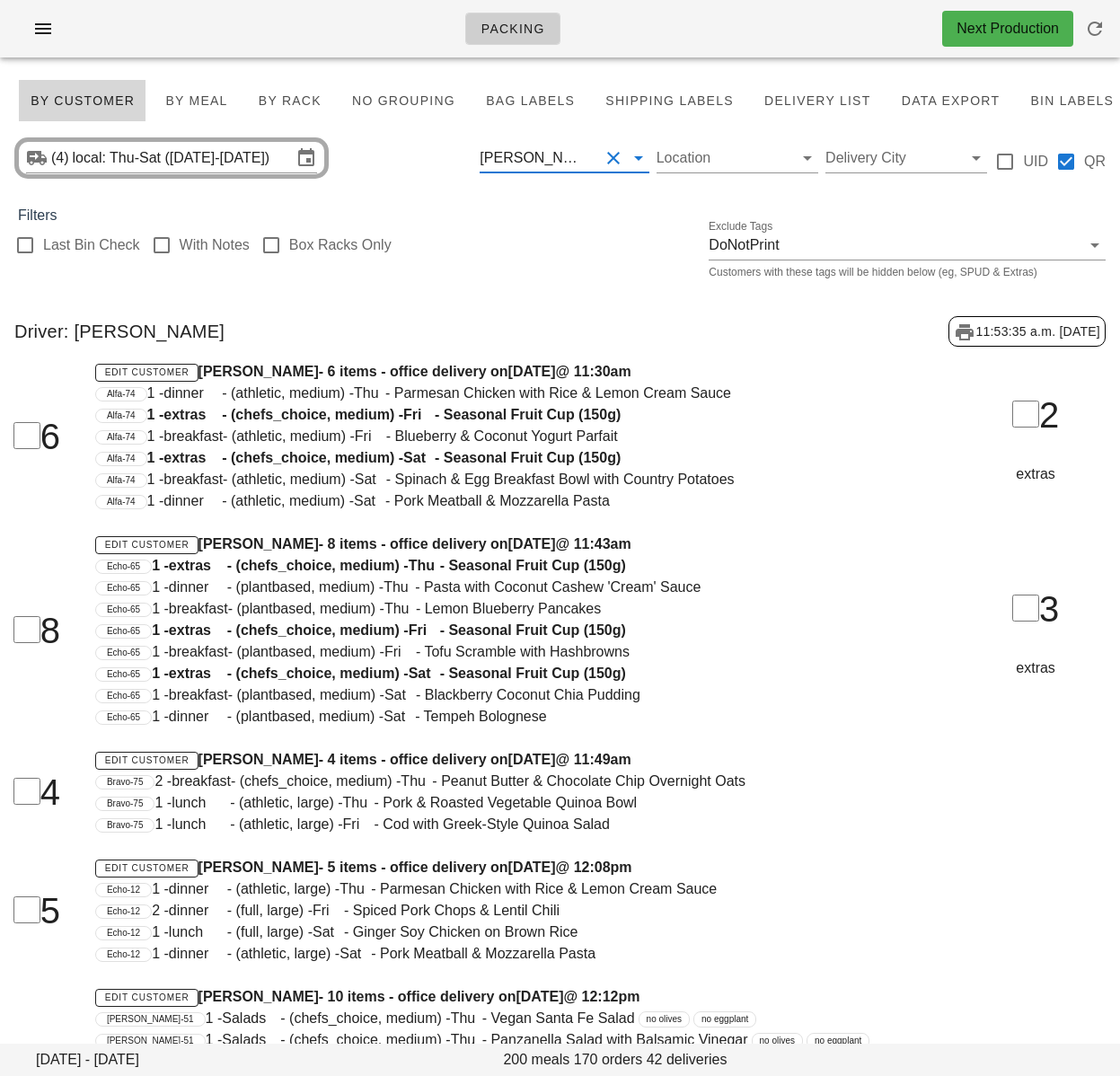
click at [289, 477] on span "1 - breakfast - (athletic, medium) - Sat - Spinach & Egg Breakfast Bowl with Co…" at bounding box center [441, 480] width 587 height 16
click at [611, 160] on button "Clear Filter by driver" at bounding box center [614, 158] width 22 height 22
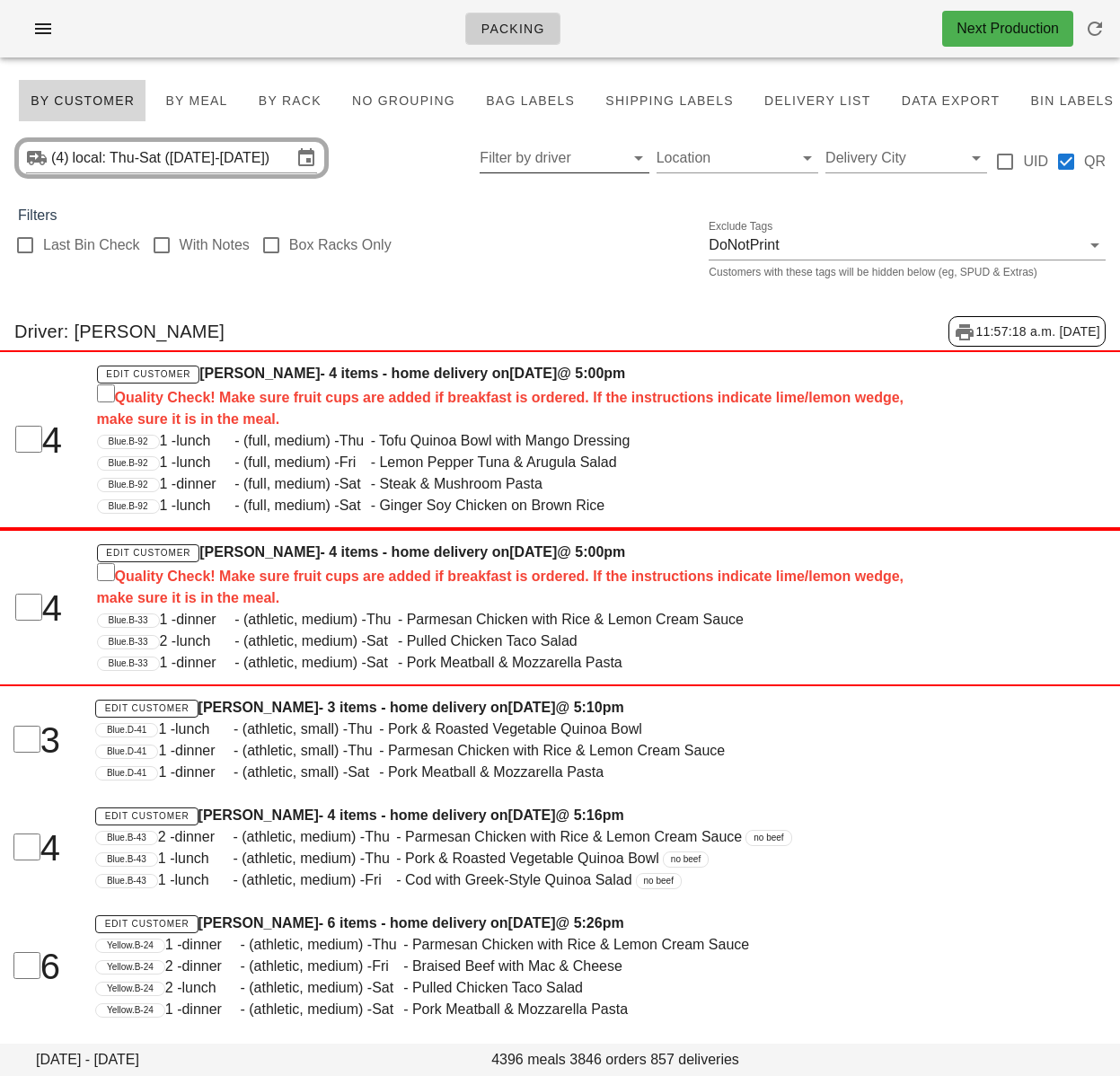
click at [528, 164] on input "Filter by driver" at bounding box center [549, 157] width 140 height 28
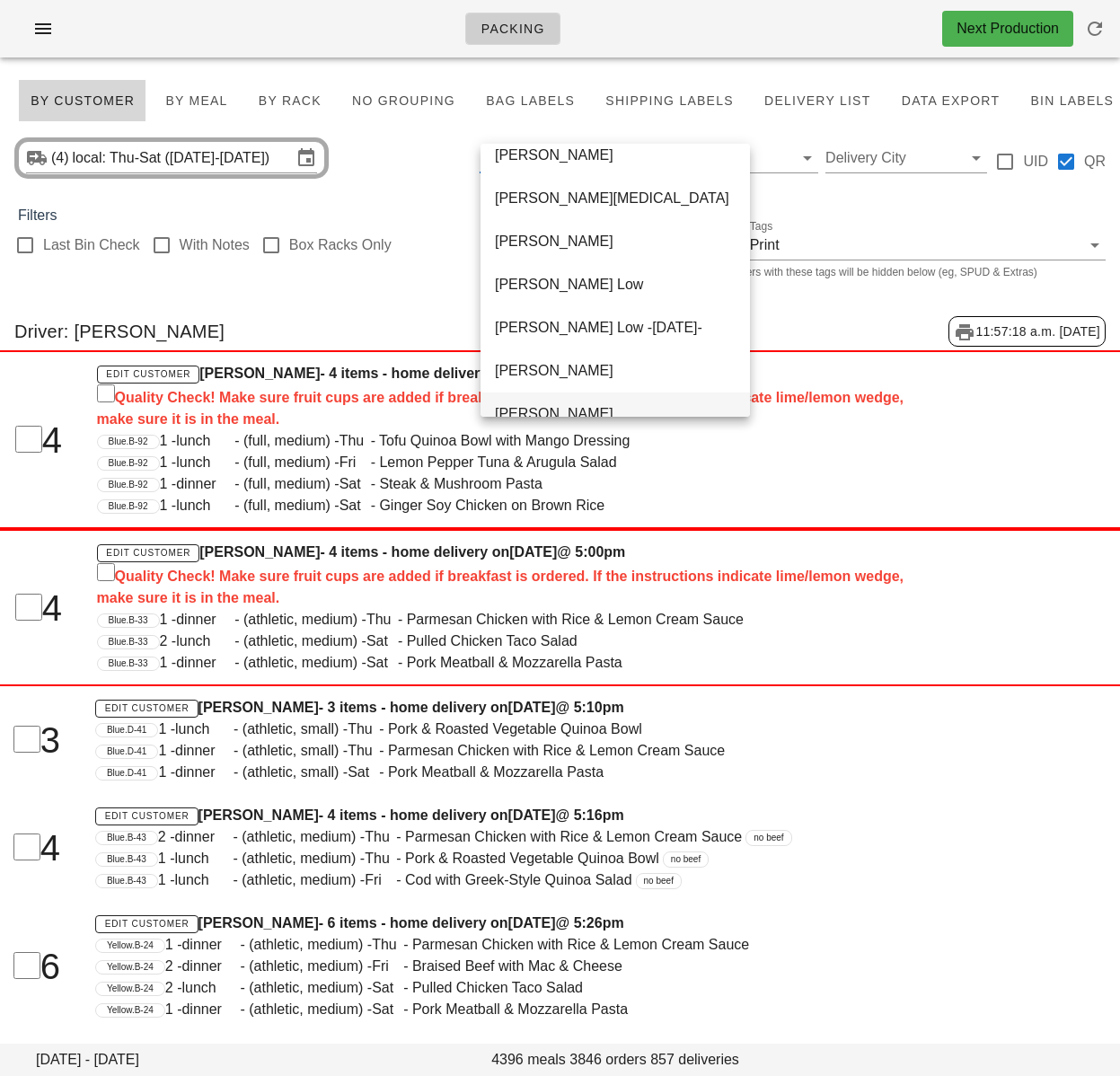
scroll to position [1035, 0]
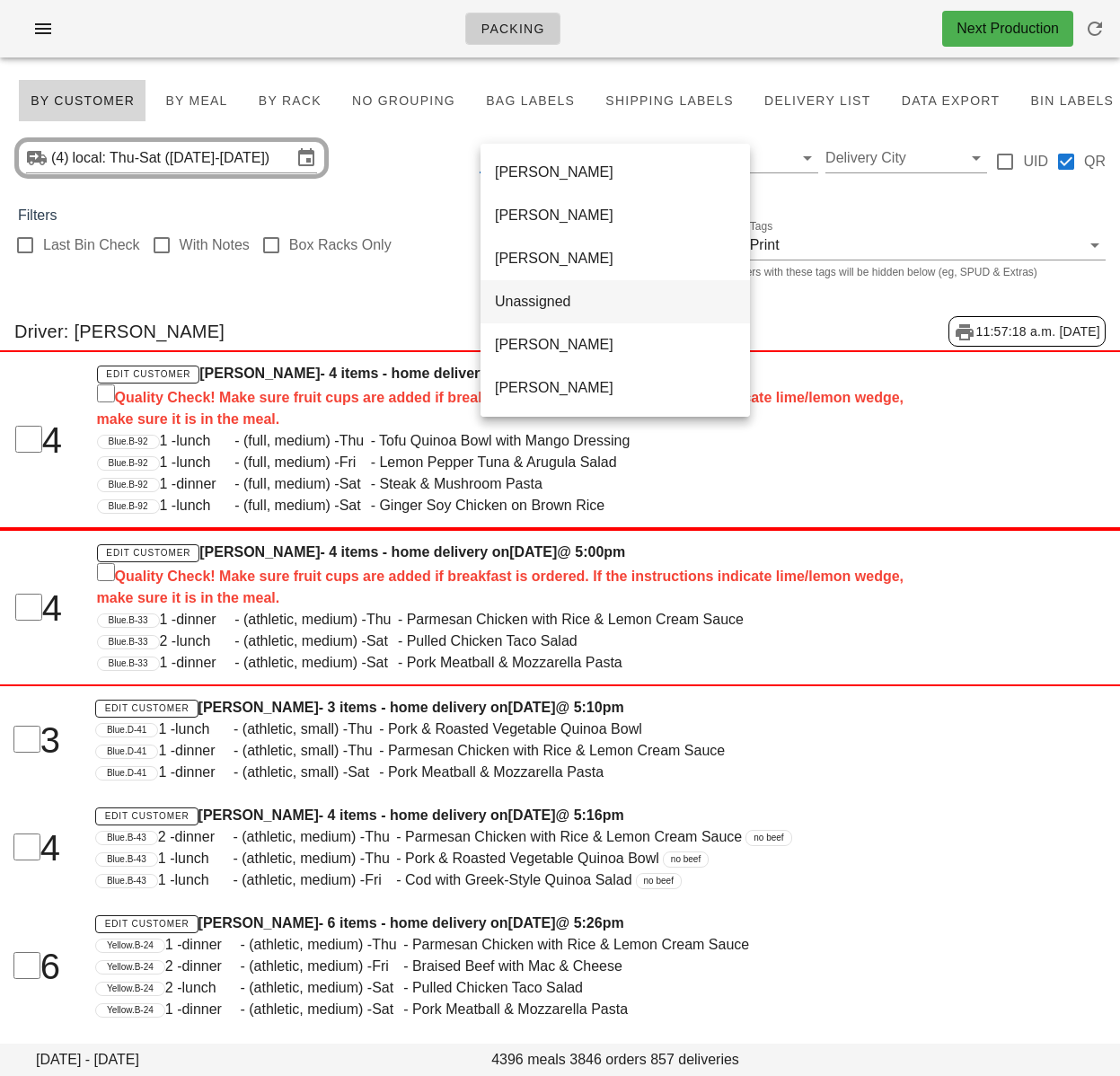
click at [533, 306] on div "Unassigned" at bounding box center [616, 301] width 240 height 17
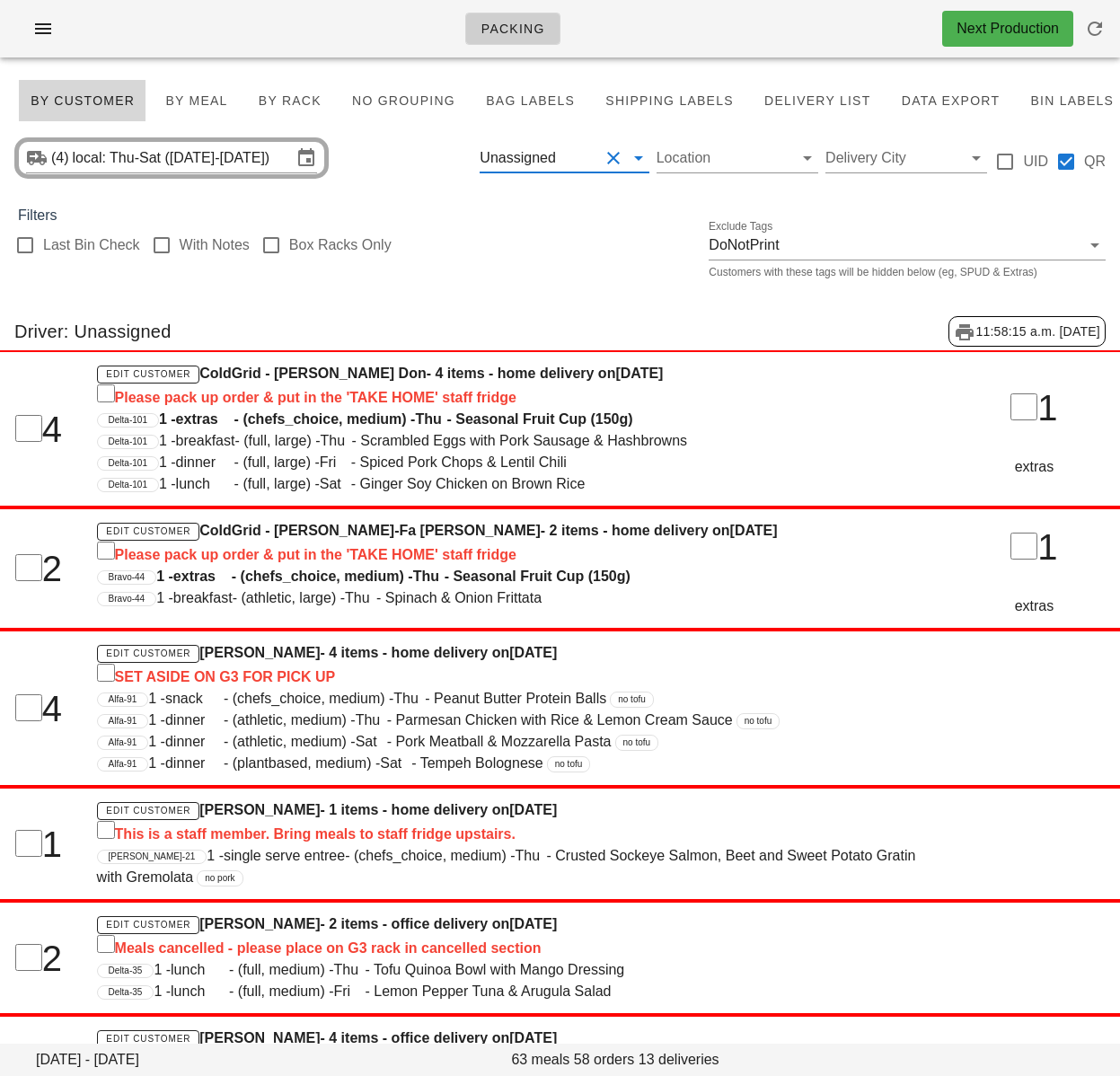
click at [614, 157] on button "Clear Filter by driver" at bounding box center [614, 158] width 22 height 22
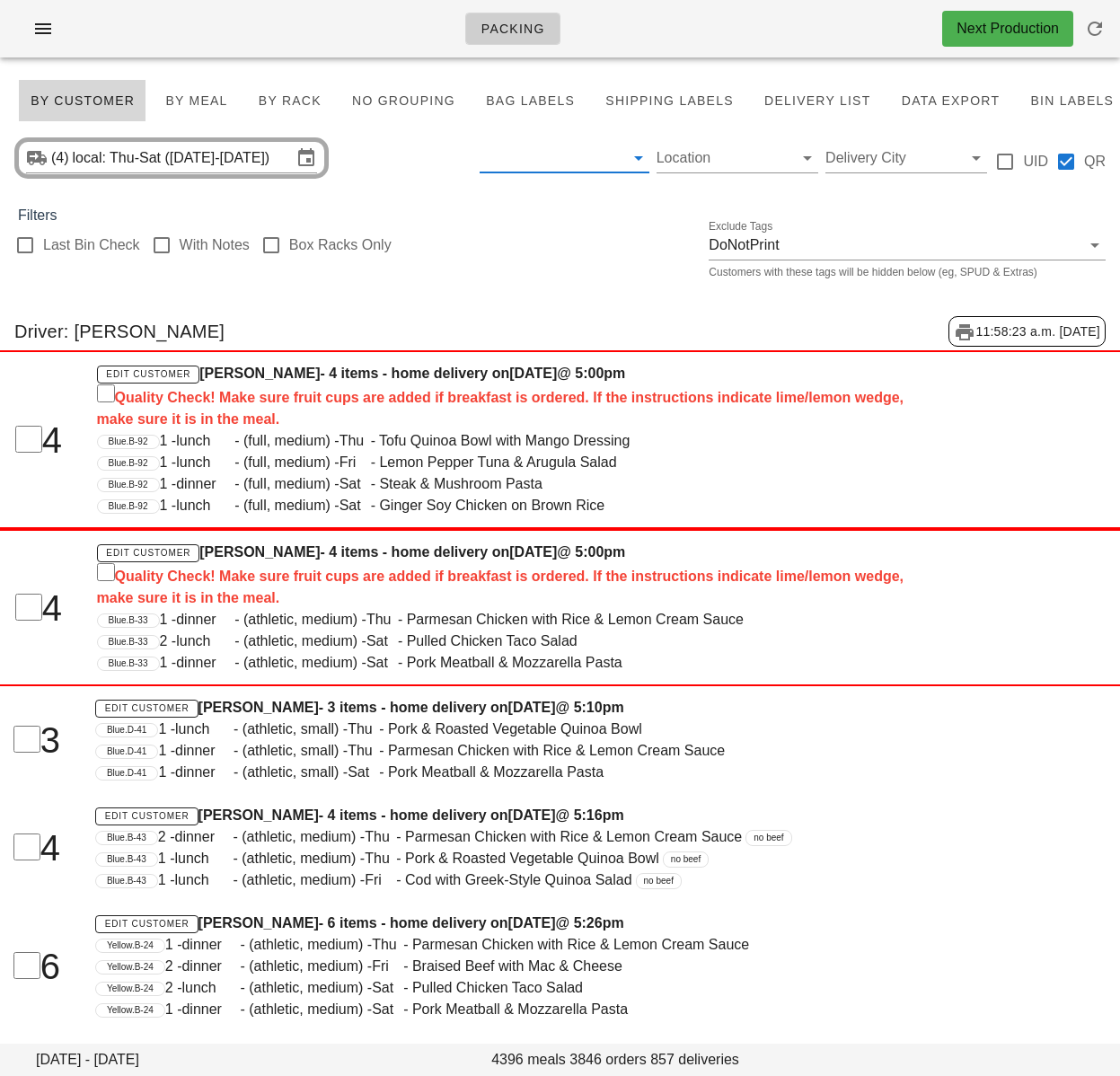
click at [535, 98] on span "Bag Labels" at bounding box center [530, 101] width 90 height 15
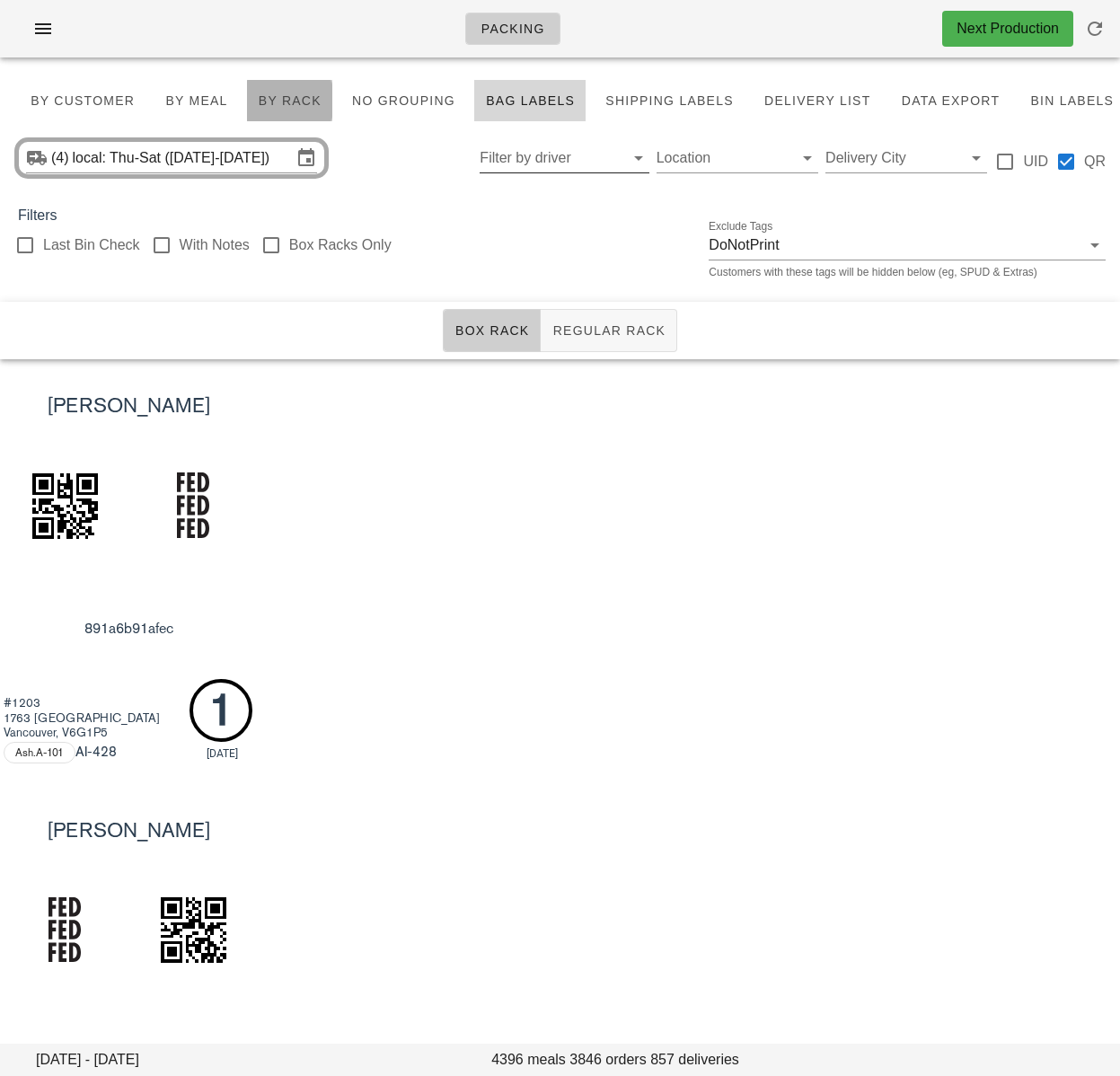
click at [281, 99] on span "By Rack" at bounding box center [289, 101] width 64 height 15
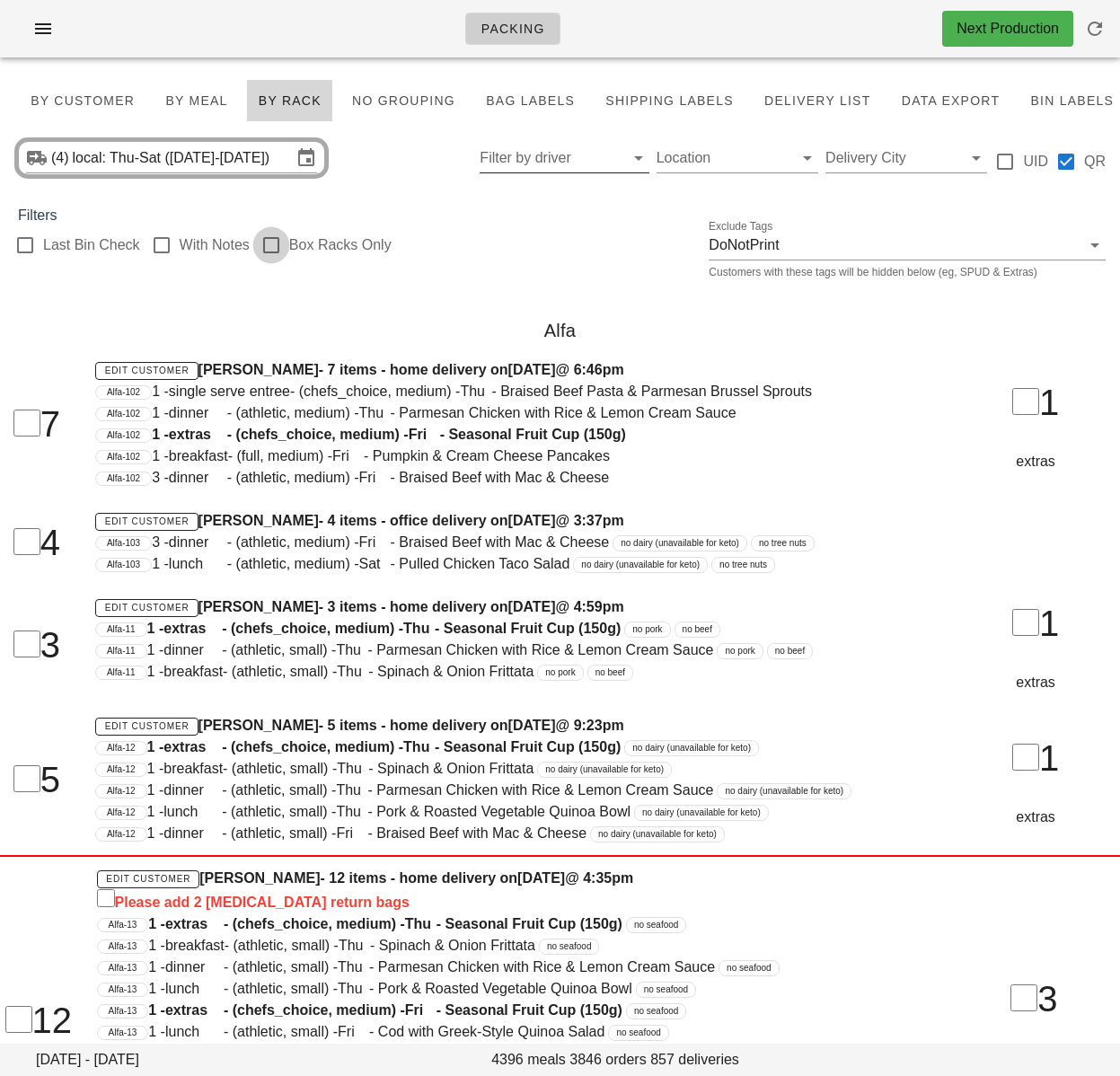
click at [266, 250] on div at bounding box center [271, 244] width 30 height 30
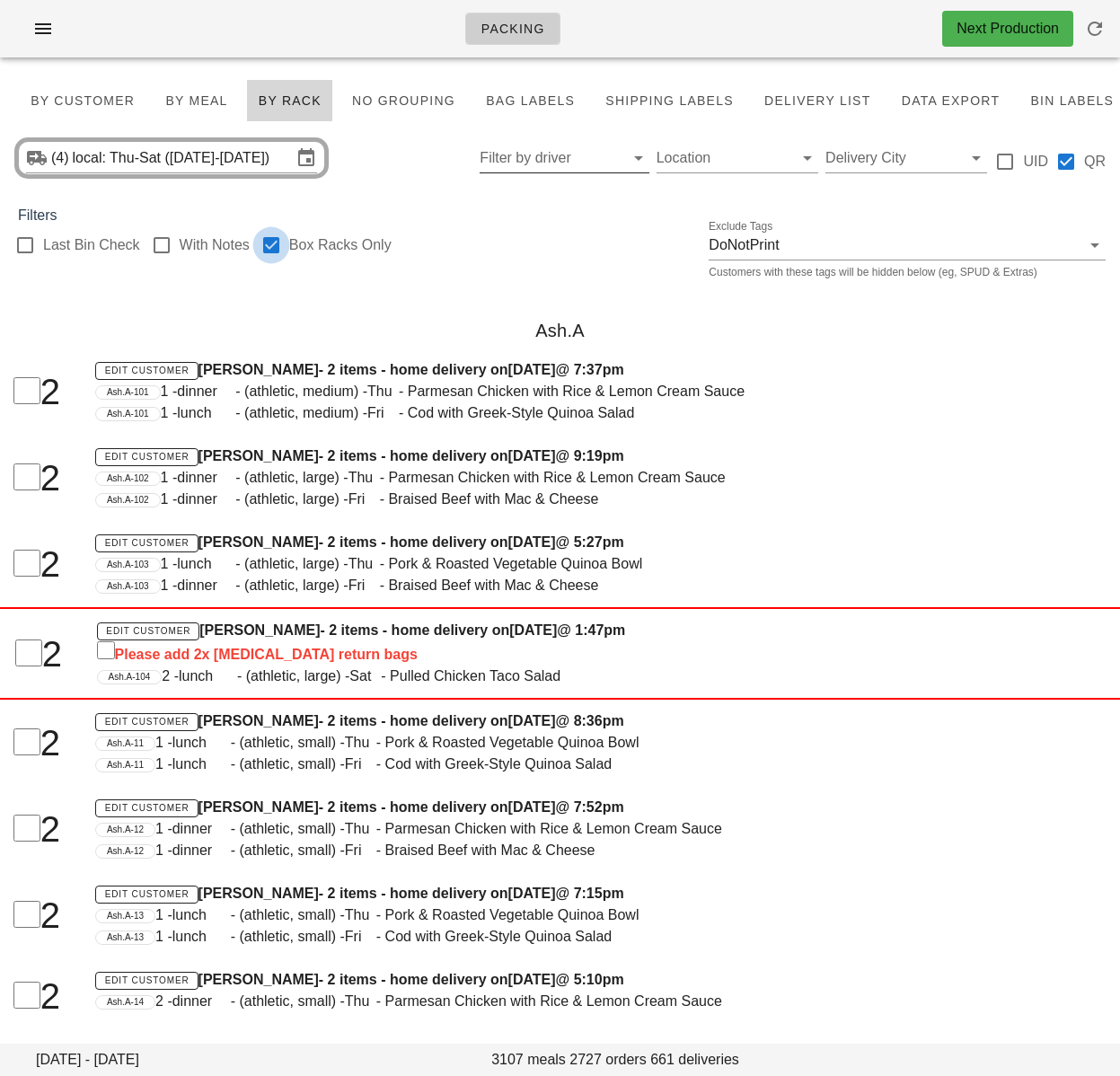
checkbox input "true"
click at [432, 278] on div "Last Bin Check With Notes Box Racks Only Exclude Tags DoNotPrint Customers with…" at bounding box center [560, 255] width 1120 height 58
click at [519, 103] on span "Bag Labels" at bounding box center [530, 101] width 90 height 15
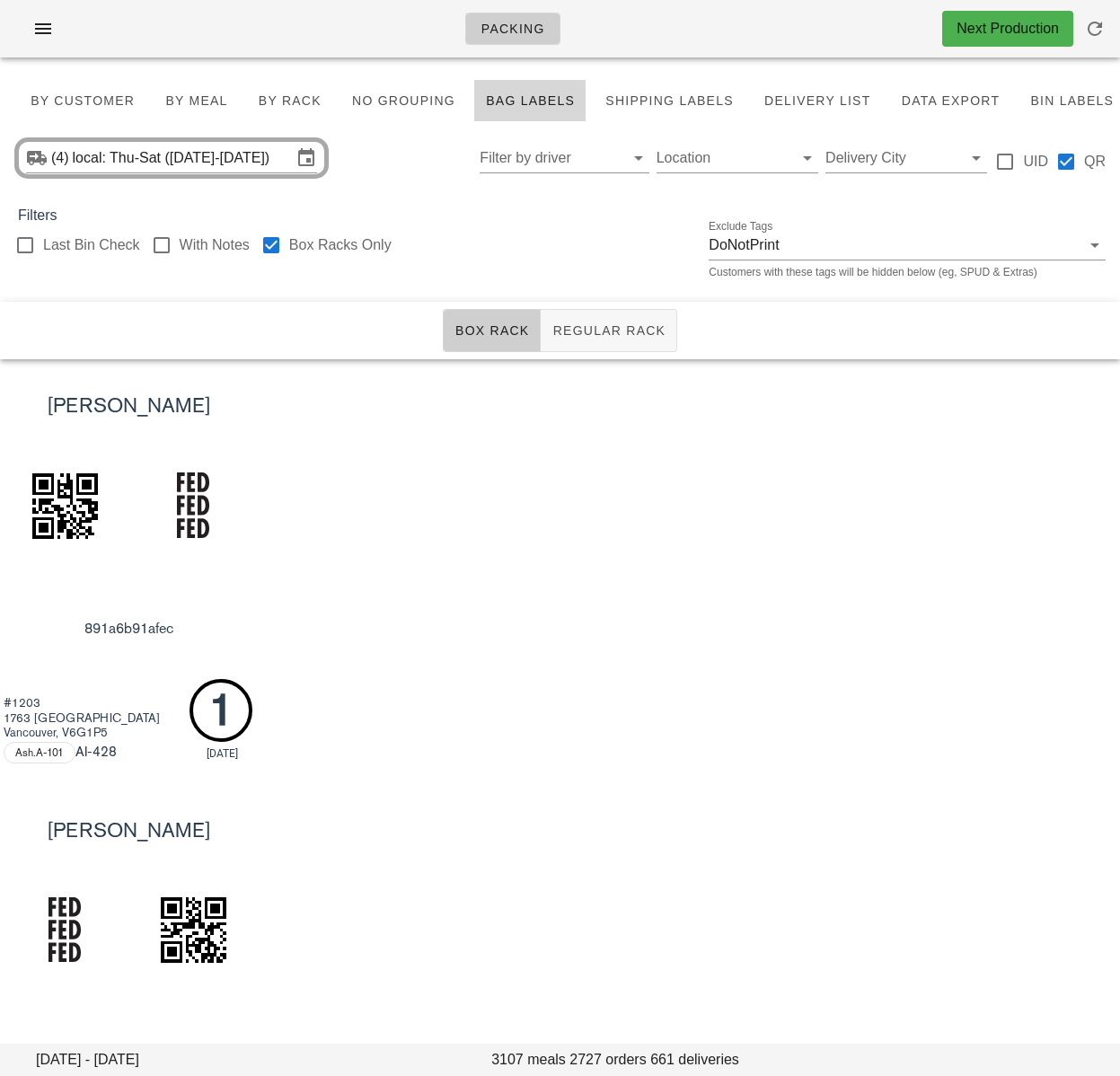
drag, startPoint x: 264, startPoint y: 248, endPoint x: 36, endPoint y: 181, distance: 237.6
click at [264, 248] on div at bounding box center [271, 244] width 30 height 30
checkbox input "false"
click at [538, 223] on div "Filters" at bounding box center [560, 216] width 1120 height 22
click at [295, 106] on span "By Rack" at bounding box center [289, 101] width 64 height 15
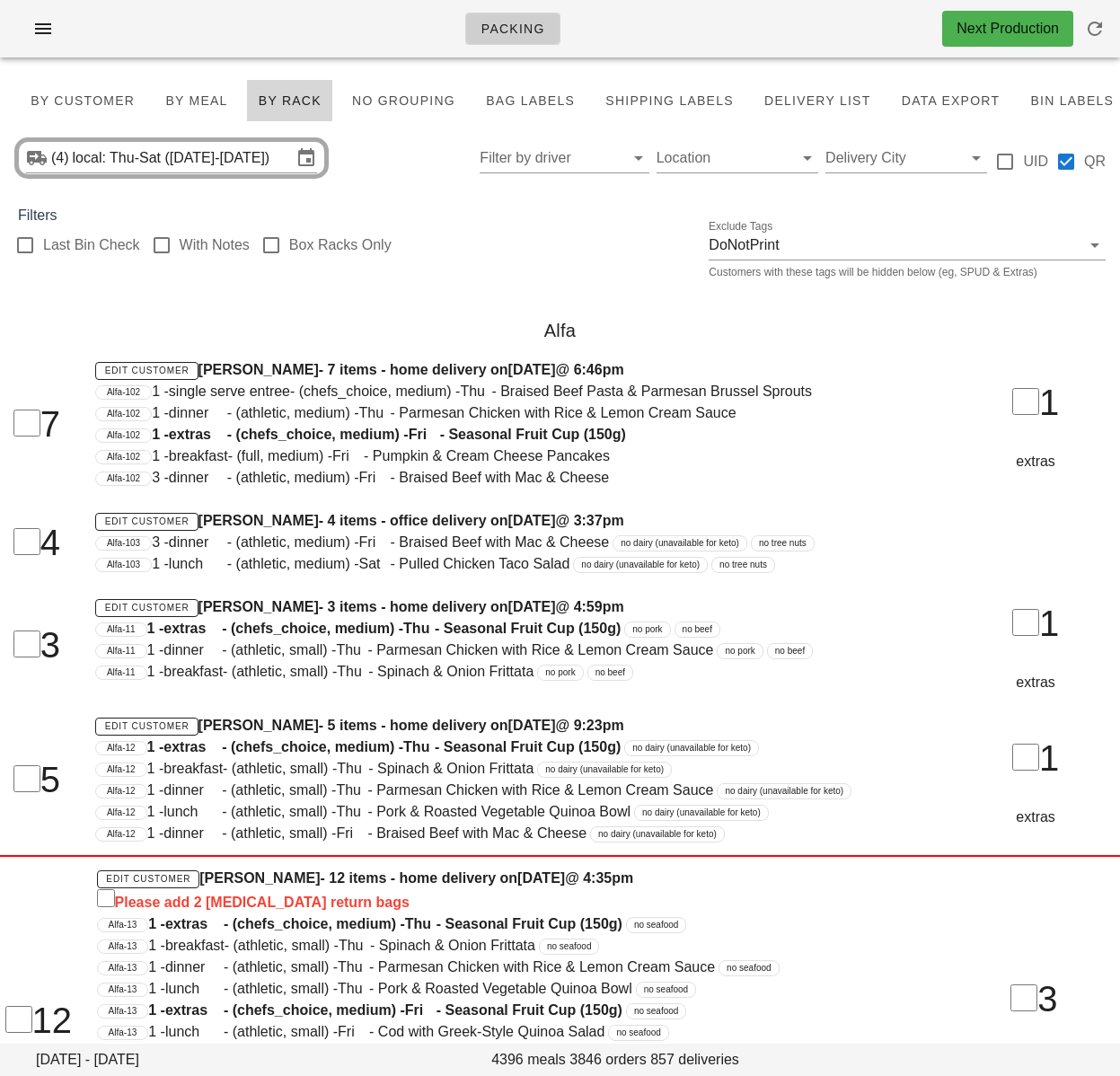
click at [269, 246] on div at bounding box center [271, 244] width 30 height 30
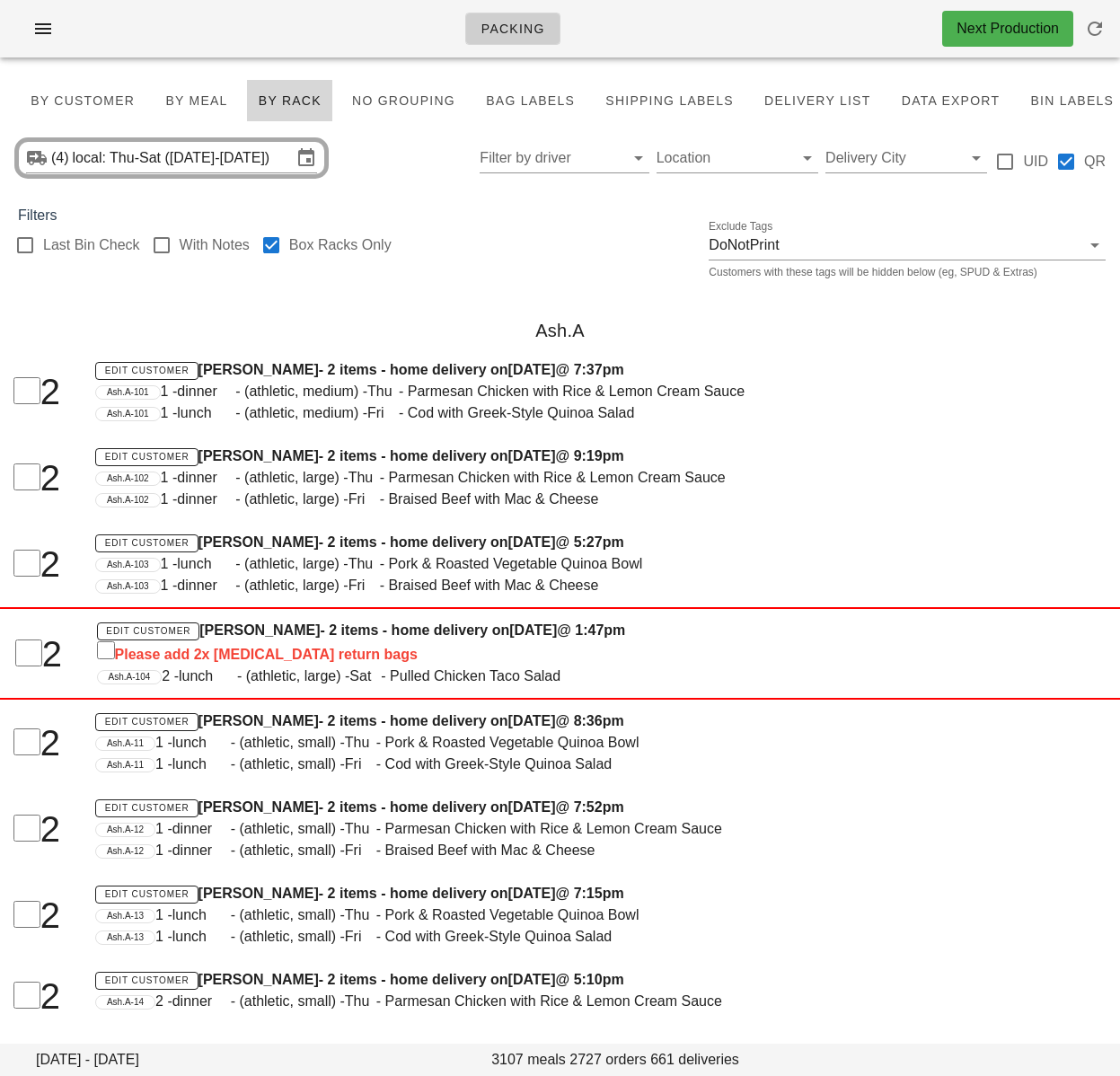
click at [381, 278] on div "Last Bin Check With Notes Box Racks Only Exclude Tags DoNotPrint Customers with…" at bounding box center [560, 255] width 1120 height 58
click at [521, 102] on span "Bag Labels" at bounding box center [530, 101] width 90 height 15
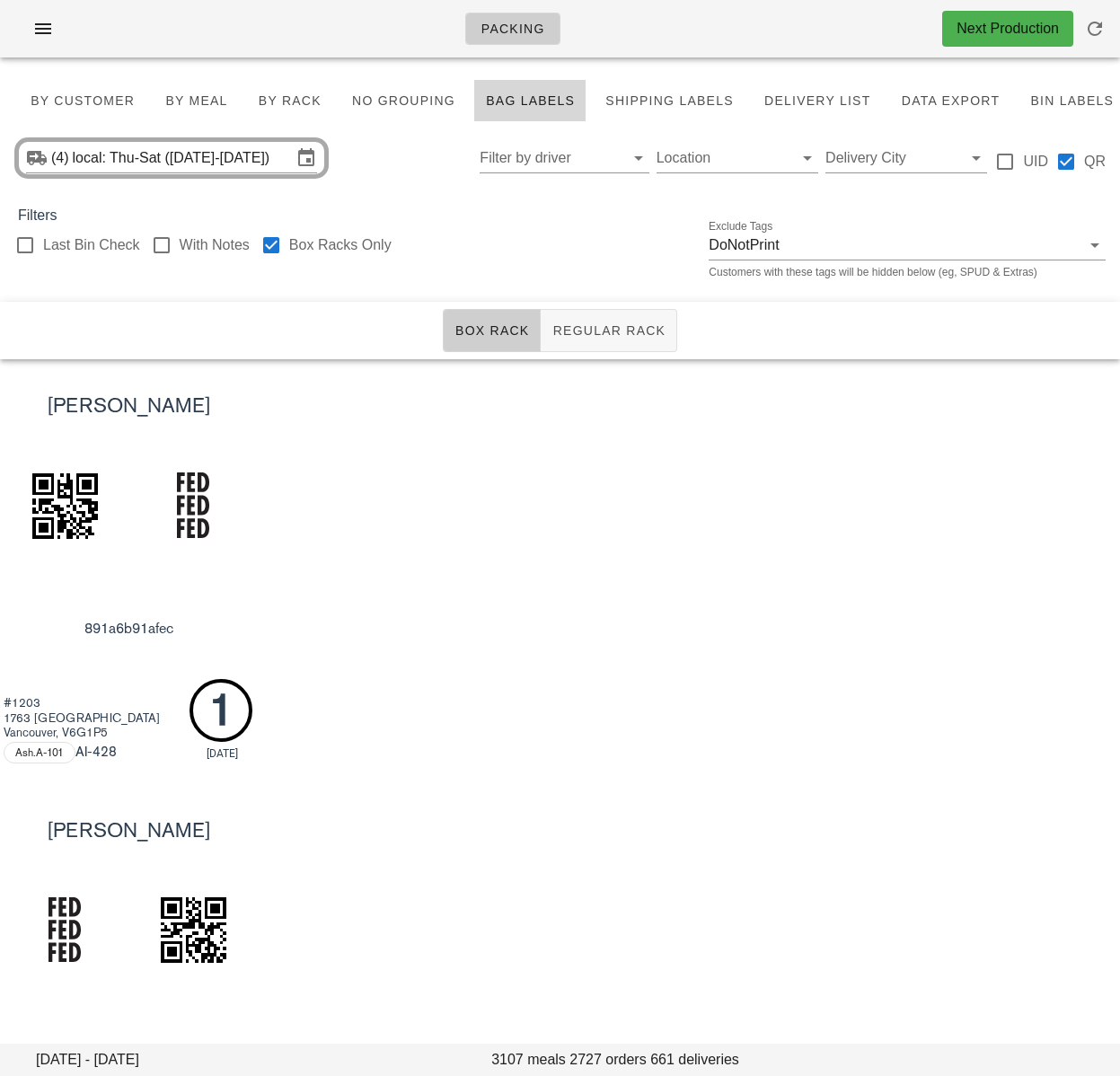
drag, startPoint x: 274, startPoint y: 243, endPoint x: 148, endPoint y: 65, distance: 218.1
click at [274, 243] on div at bounding box center [271, 244] width 30 height 30
checkbox input "false"
click at [603, 336] on span "Regular Rack" at bounding box center [608, 330] width 114 height 15
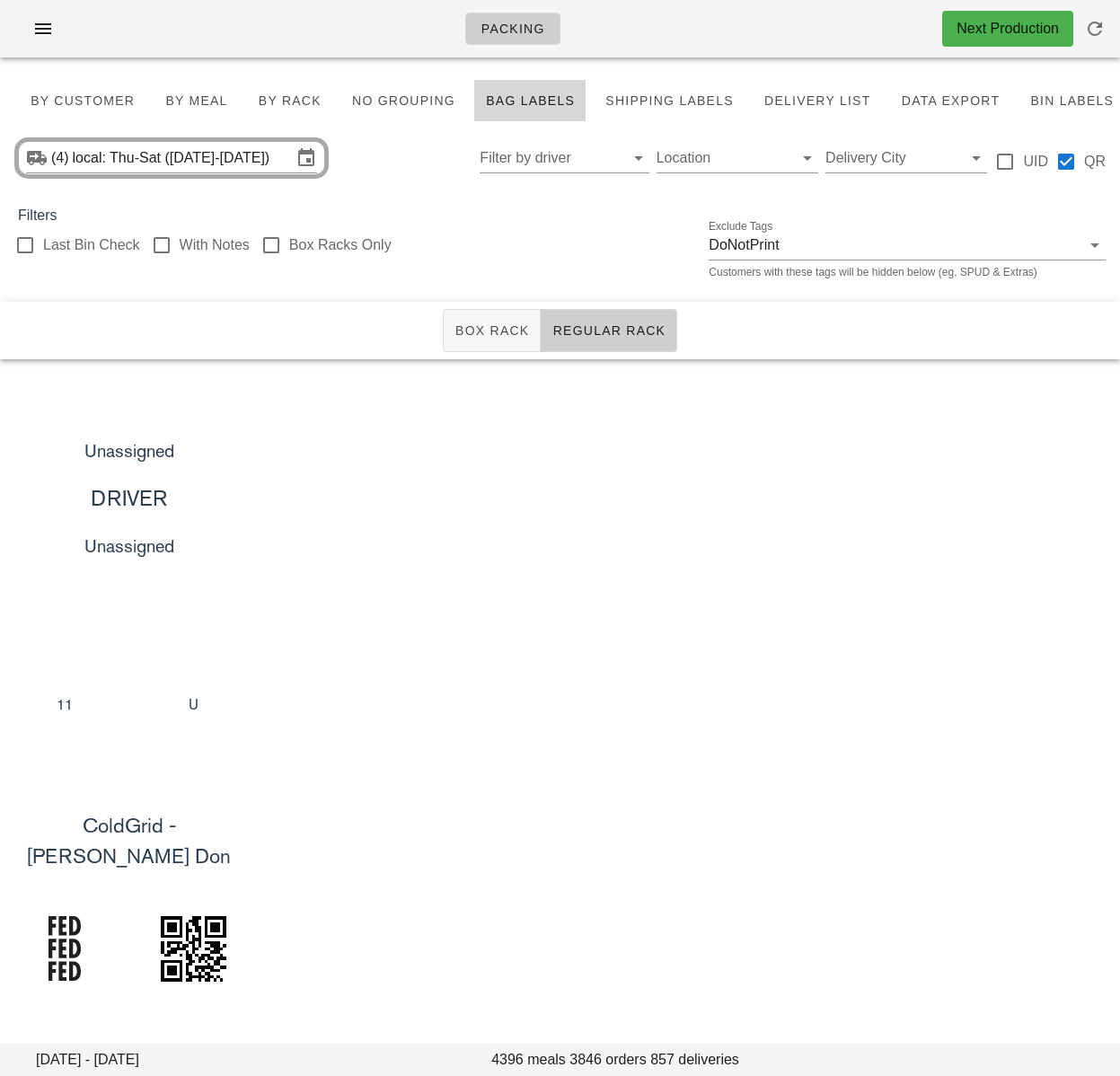
click at [674, 432] on div "Unassigned DRIVER Unassigned 11 U" at bounding box center [560, 572] width 1120 height 424
click at [478, 342] on button "Box Rack" at bounding box center [492, 330] width 99 height 43
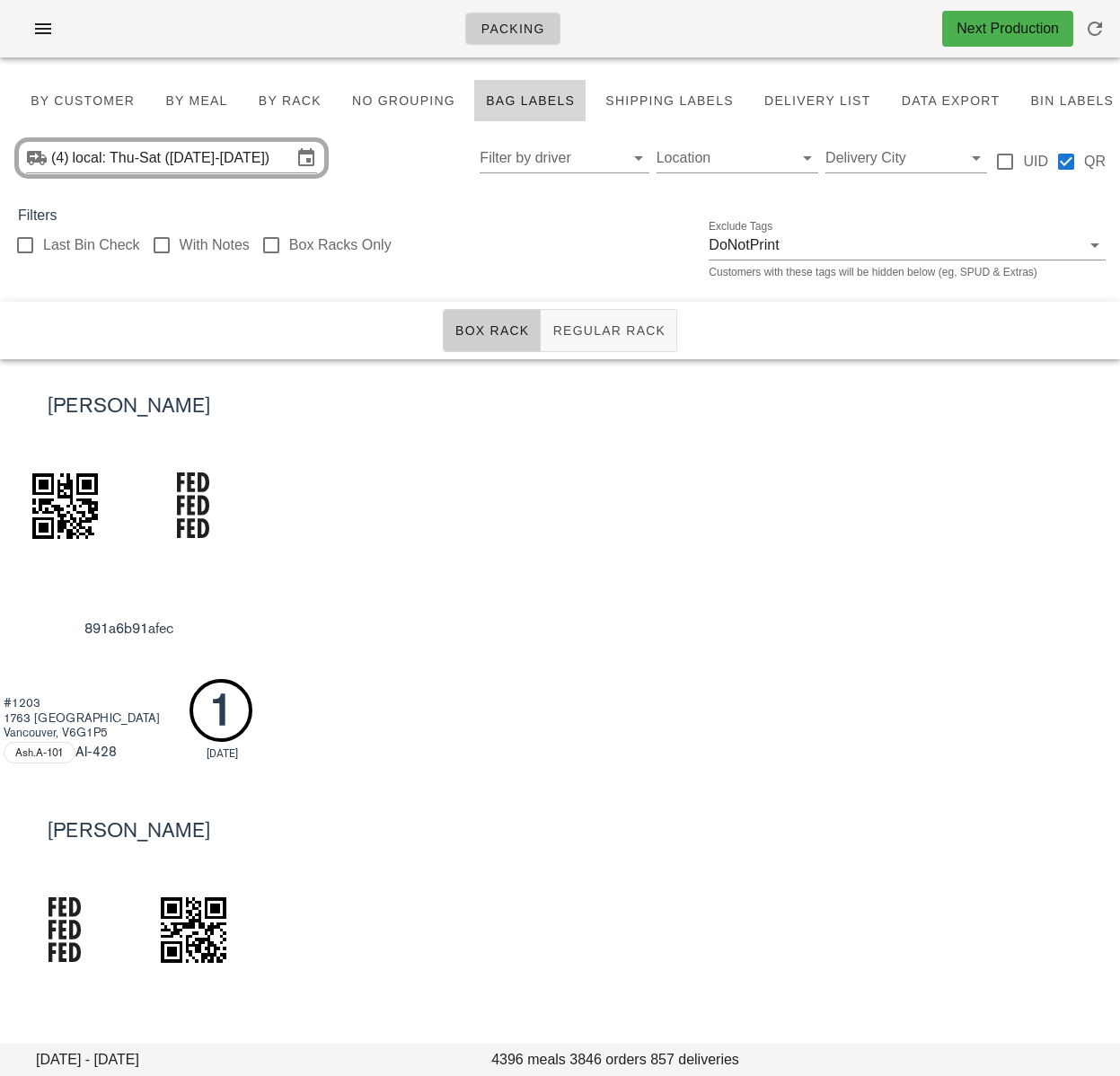
click at [473, 619] on div "[PERSON_NAME] 891a6b91afec #1203 [STREET_ADDRESS] Ash.A-101 AI -428 1 [DATE]" at bounding box center [560, 572] width 1120 height 424
click at [400, 625] on div "[PERSON_NAME] 891a6b91afec #1203 [STREET_ADDRESS] Ash.A-101 AI -428 1 [DATE]" at bounding box center [560, 572] width 1120 height 424
click at [482, 407] on div "[PERSON_NAME] 891a6b91afec #1203 [STREET_ADDRESS] Ash.A-101 AI -428 1 [DATE]" at bounding box center [560, 572] width 1120 height 424
click at [525, 524] on div "[PERSON_NAME] 891a6b91afec #1203 [STREET_ADDRESS] Ash.A-101 AI -428 1 [DATE]" at bounding box center [560, 572] width 1120 height 424
click at [758, 506] on div "[PERSON_NAME] 891a6b91afec #1203 [STREET_ADDRESS] Ash.A-101 AI -428 1 [DATE]" at bounding box center [560, 572] width 1120 height 424
